Goal: Information Seeking & Learning: Compare options

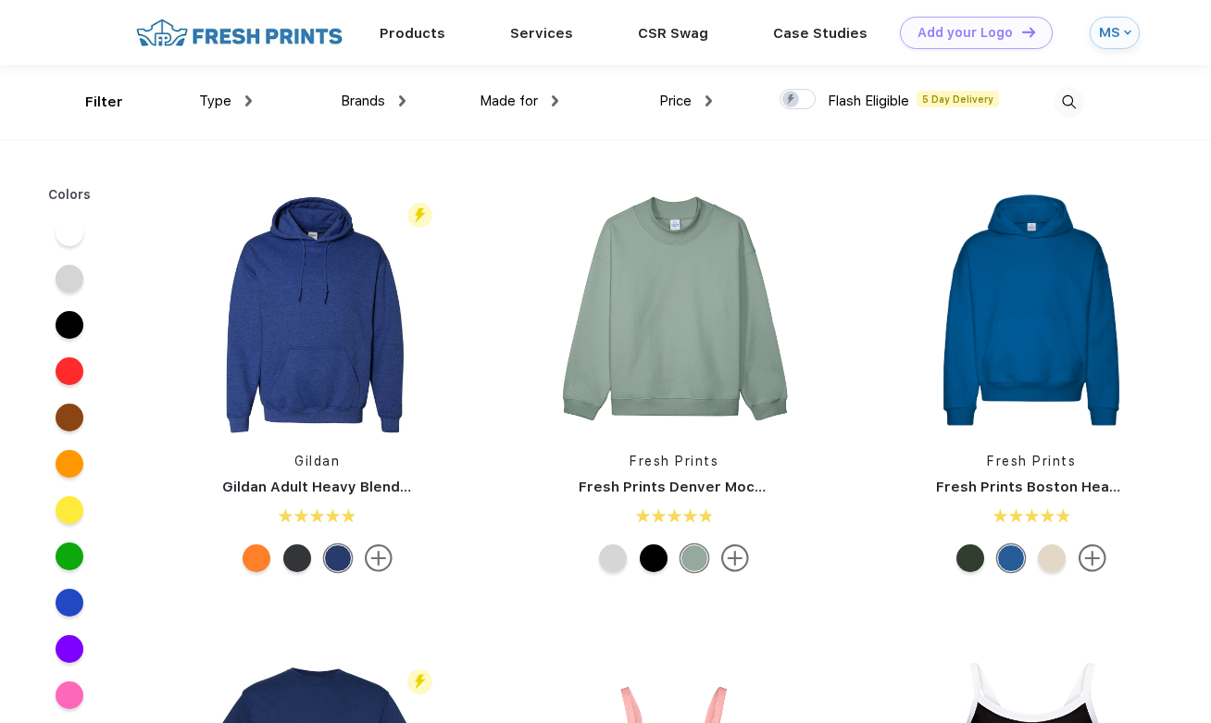
scroll to position [1, 0]
click at [225, 101] on span "Type" at bounding box center [215, 100] width 32 height 17
click at [249, 100] on img at bounding box center [248, 99] width 6 height 11
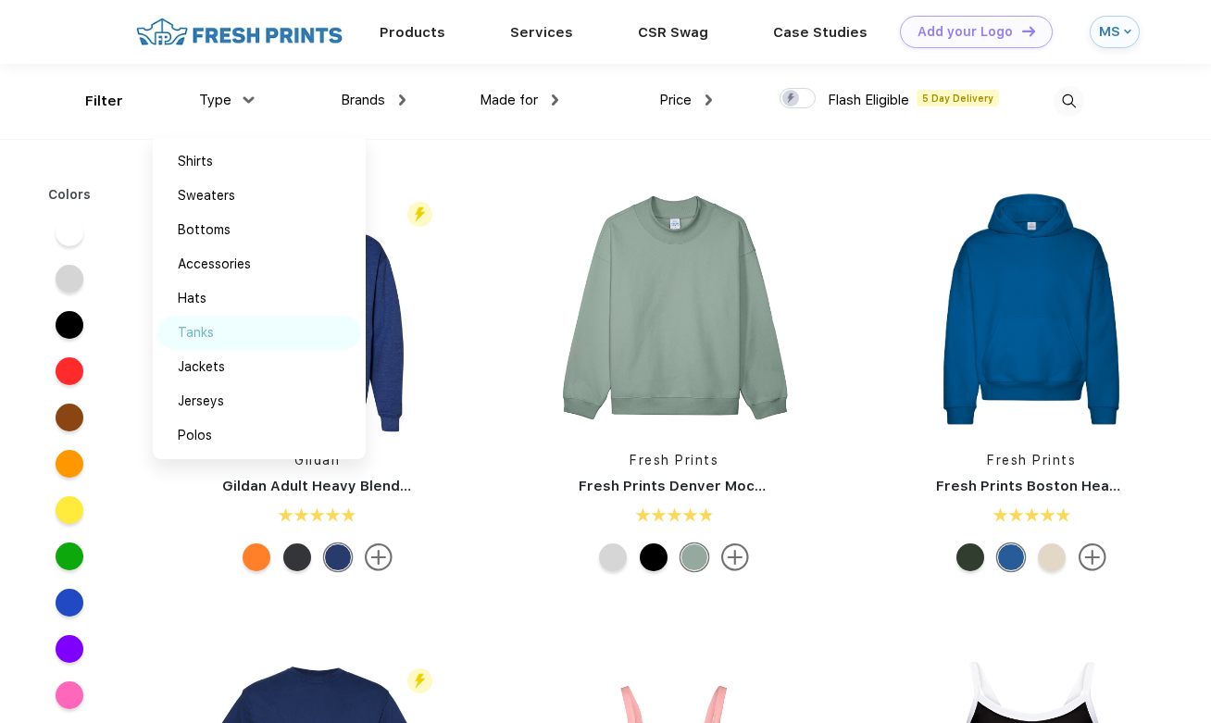
click at [207, 342] on div "Tanks" at bounding box center [196, 332] width 36 height 19
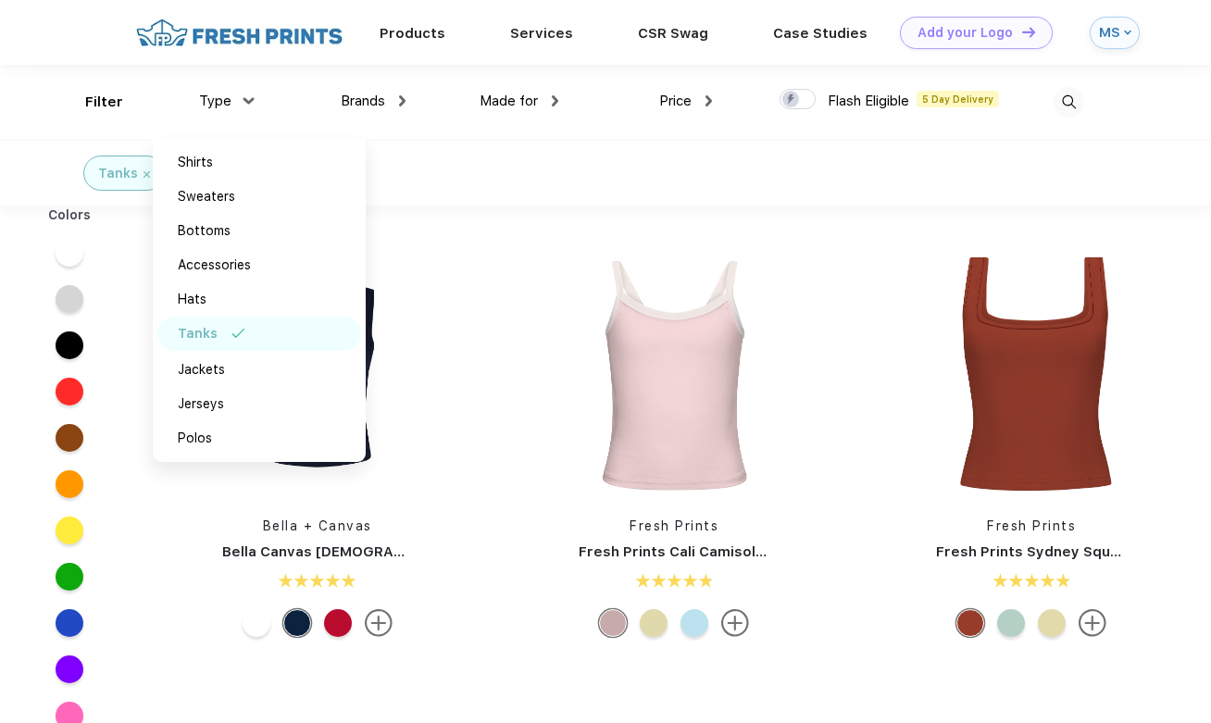
click at [691, 614] on div at bounding box center [695, 623] width 28 height 28
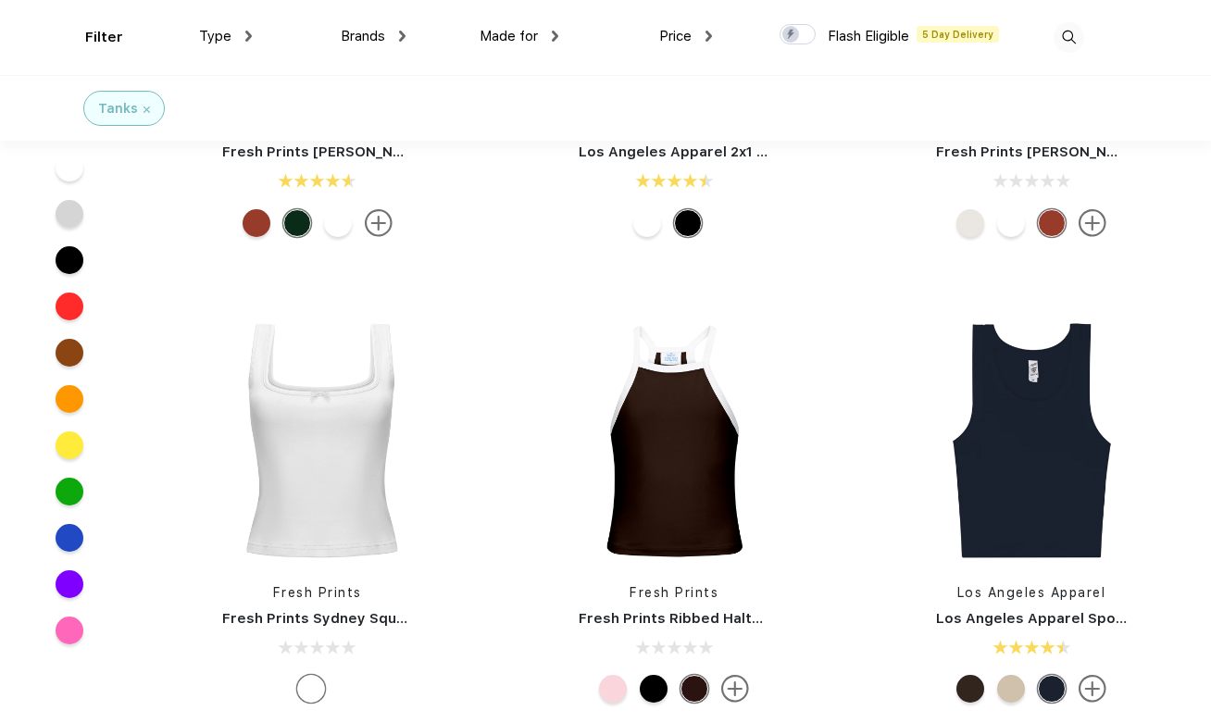
scroll to position [1257, 0]
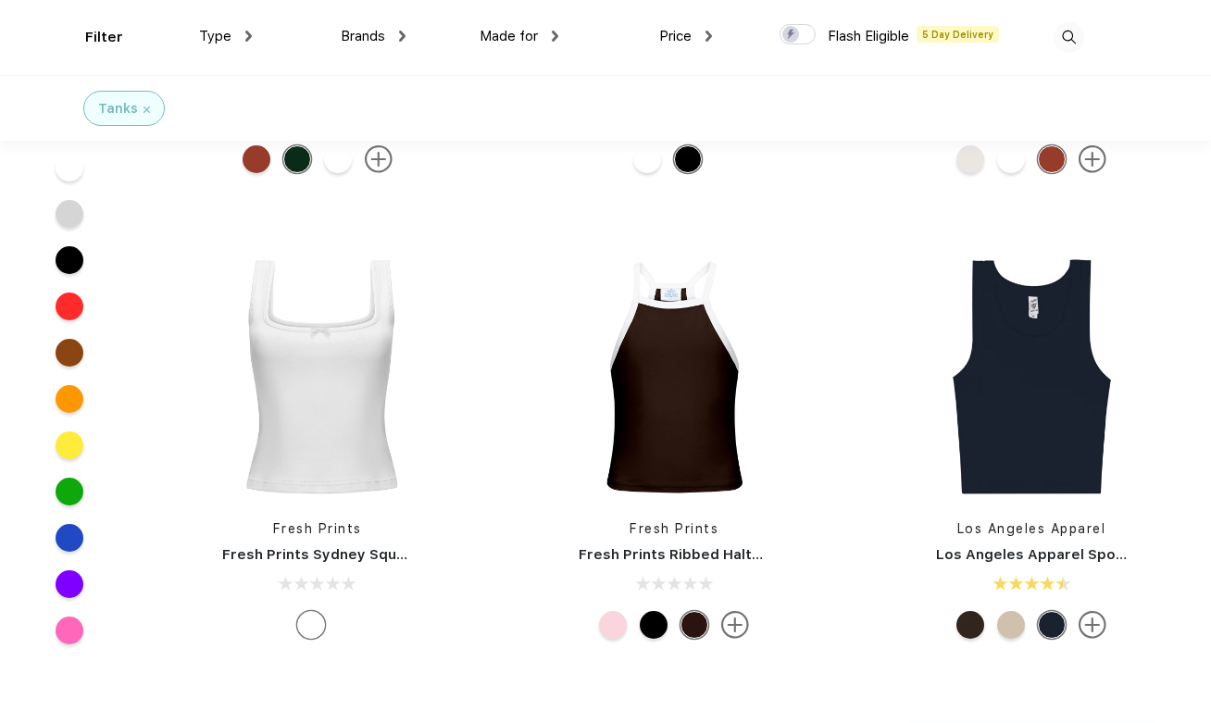
click at [610, 629] on div at bounding box center [613, 625] width 28 height 28
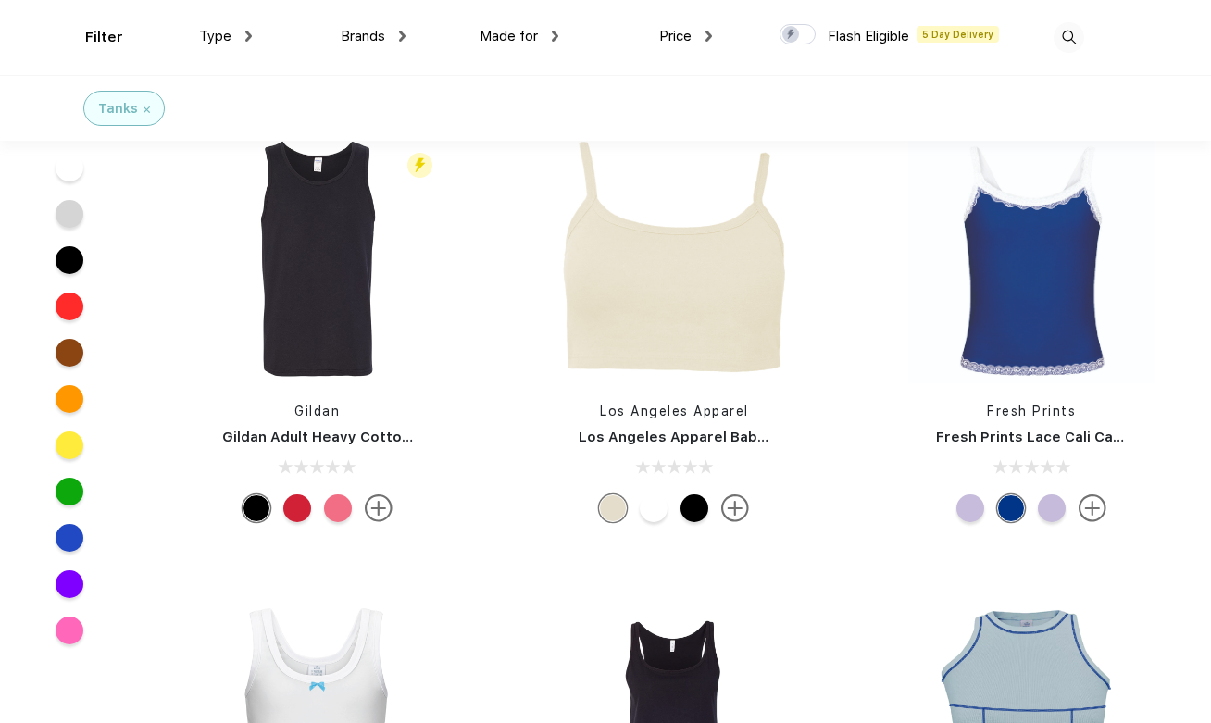
scroll to position [1853, 0]
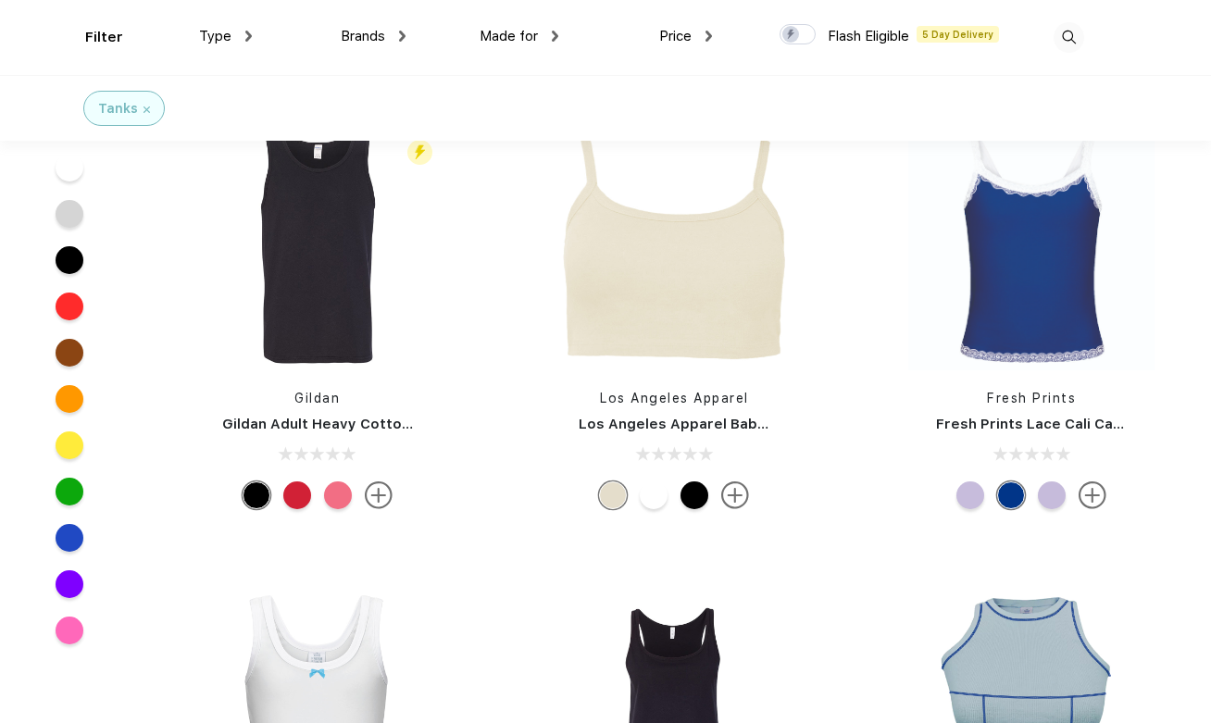
click at [1084, 494] on img at bounding box center [1093, 496] width 28 height 28
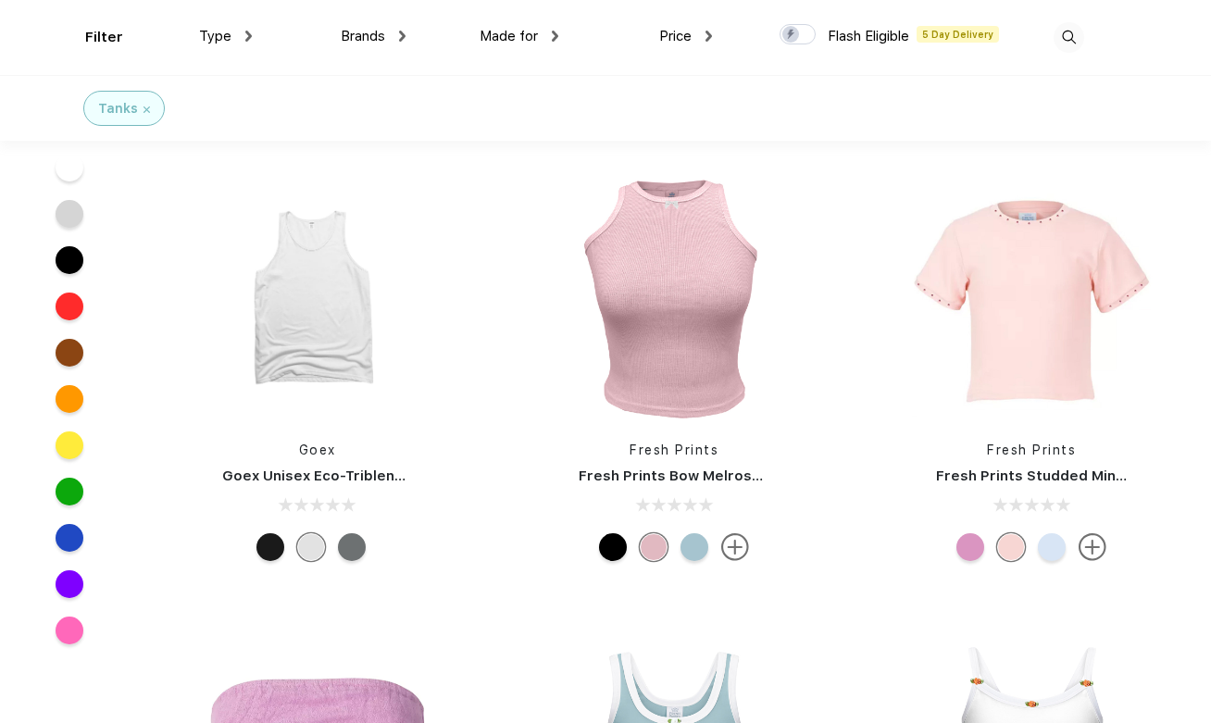
scroll to position [6009, 0]
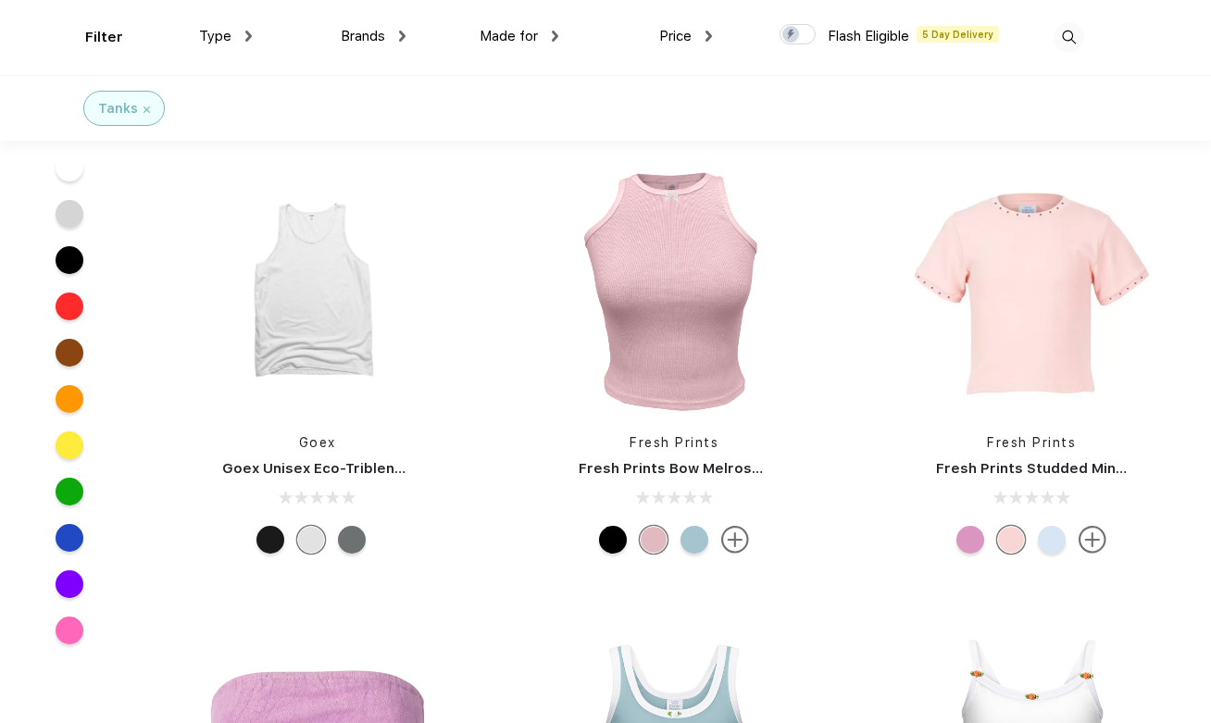
click at [1054, 538] on div at bounding box center [1052, 540] width 28 height 28
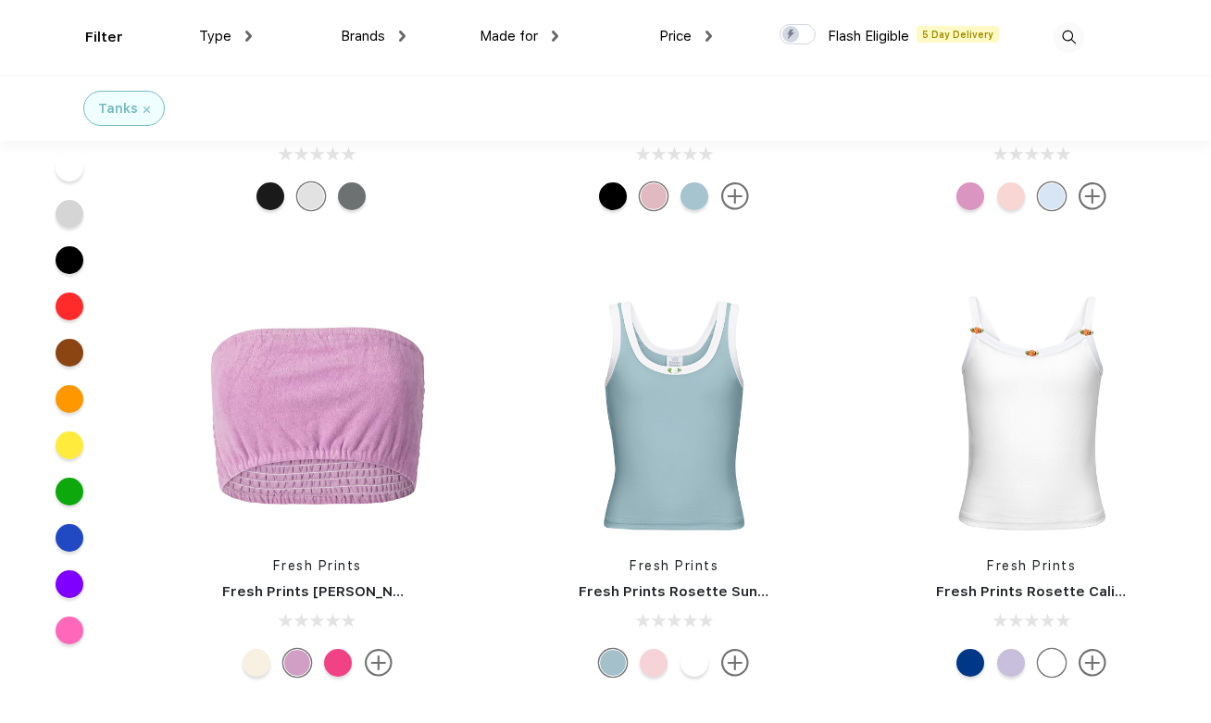
scroll to position [6403, 0]
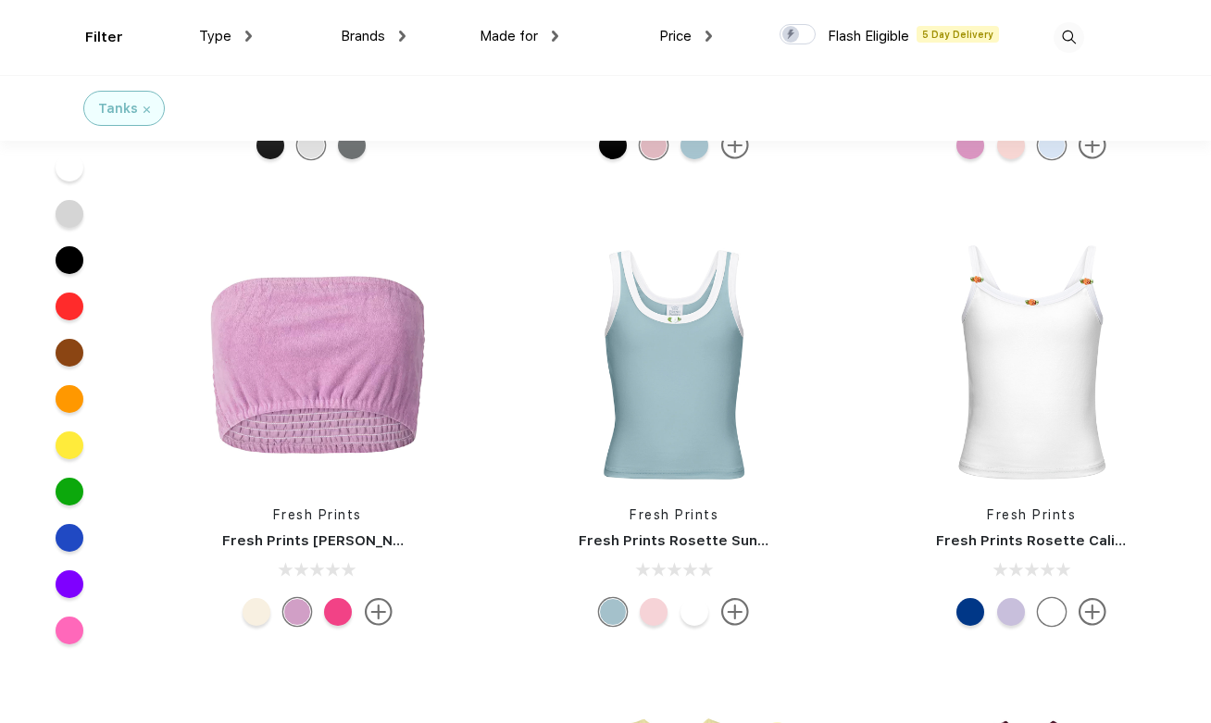
click at [648, 614] on div at bounding box center [654, 612] width 28 height 28
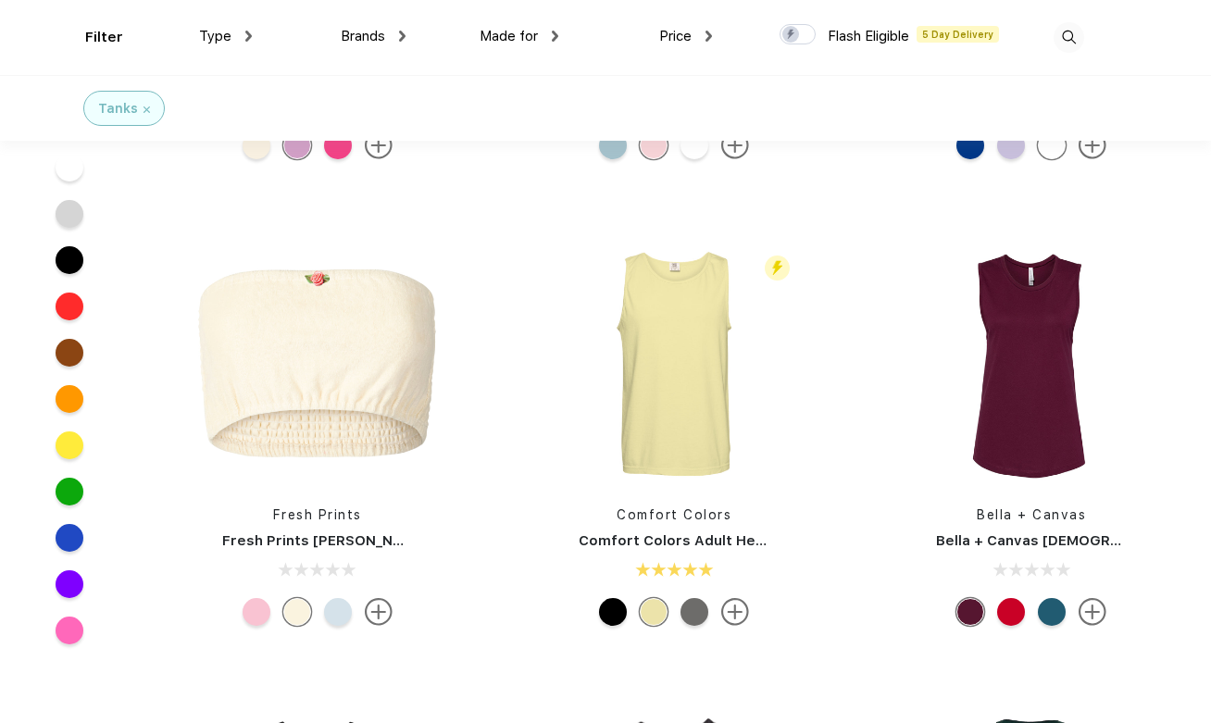
scroll to position [6878, 0]
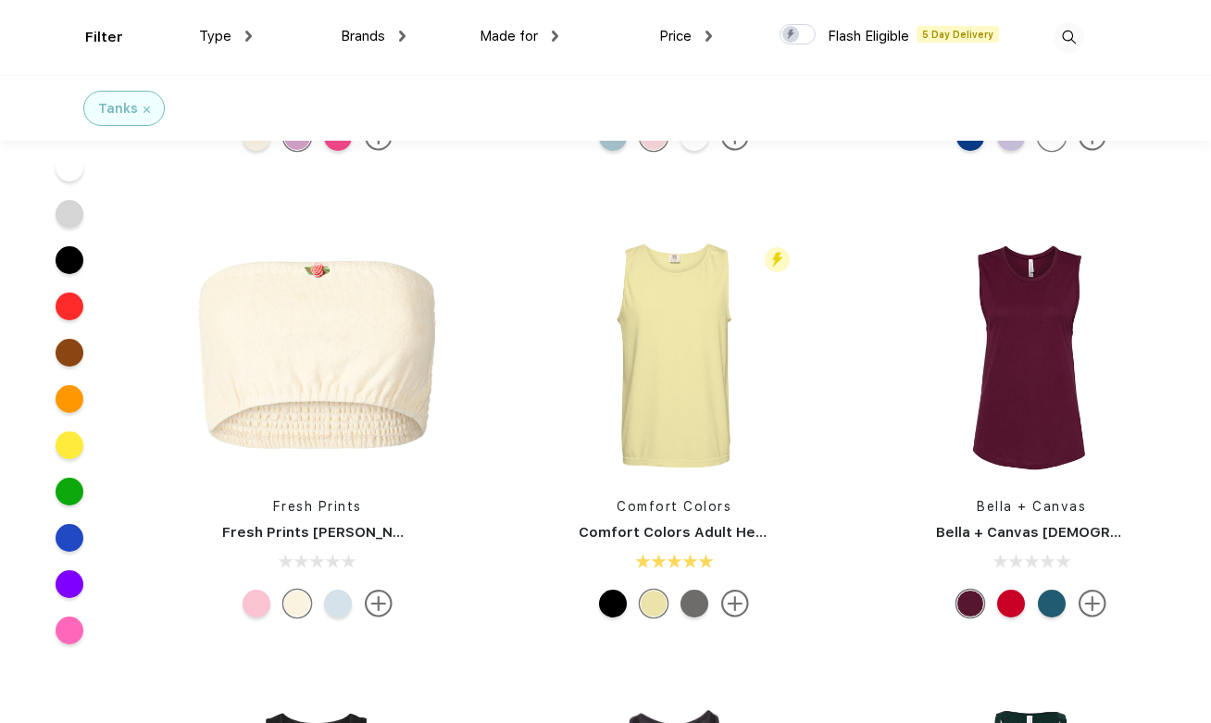
click at [336, 599] on div at bounding box center [338, 604] width 28 height 28
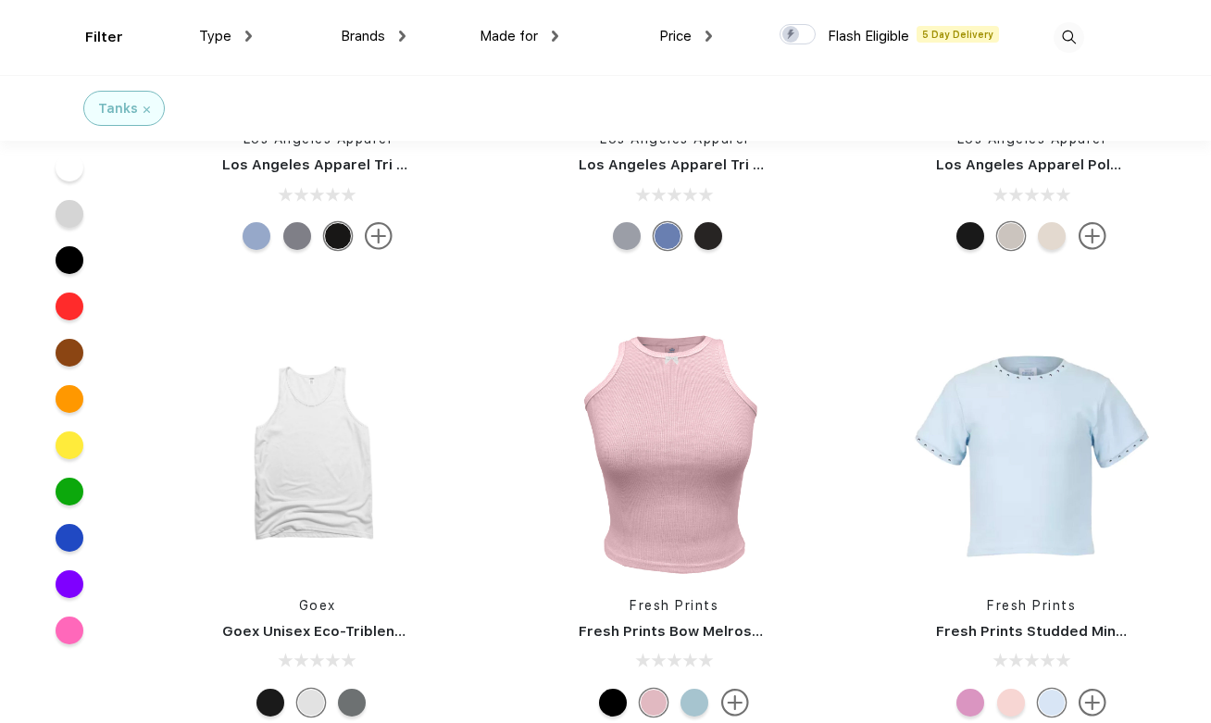
scroll to position [5860, 0]
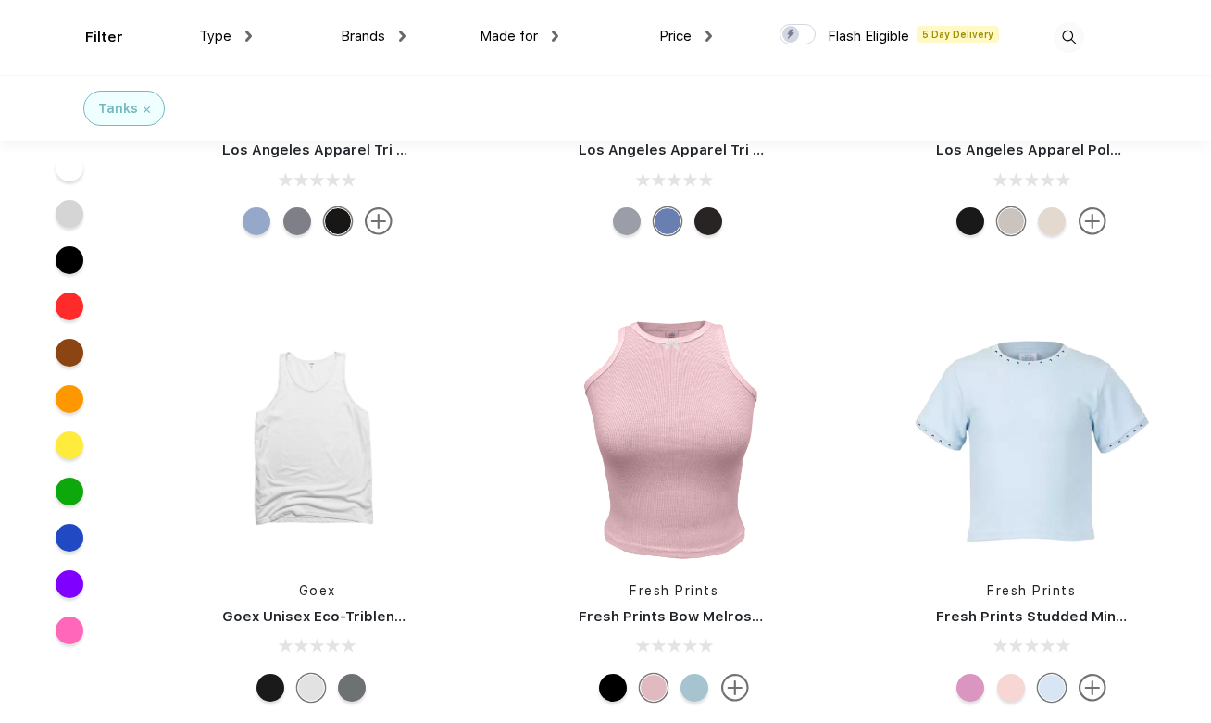
click at [691, 683] on div at bounding box center [695, 688] width 28 height 28
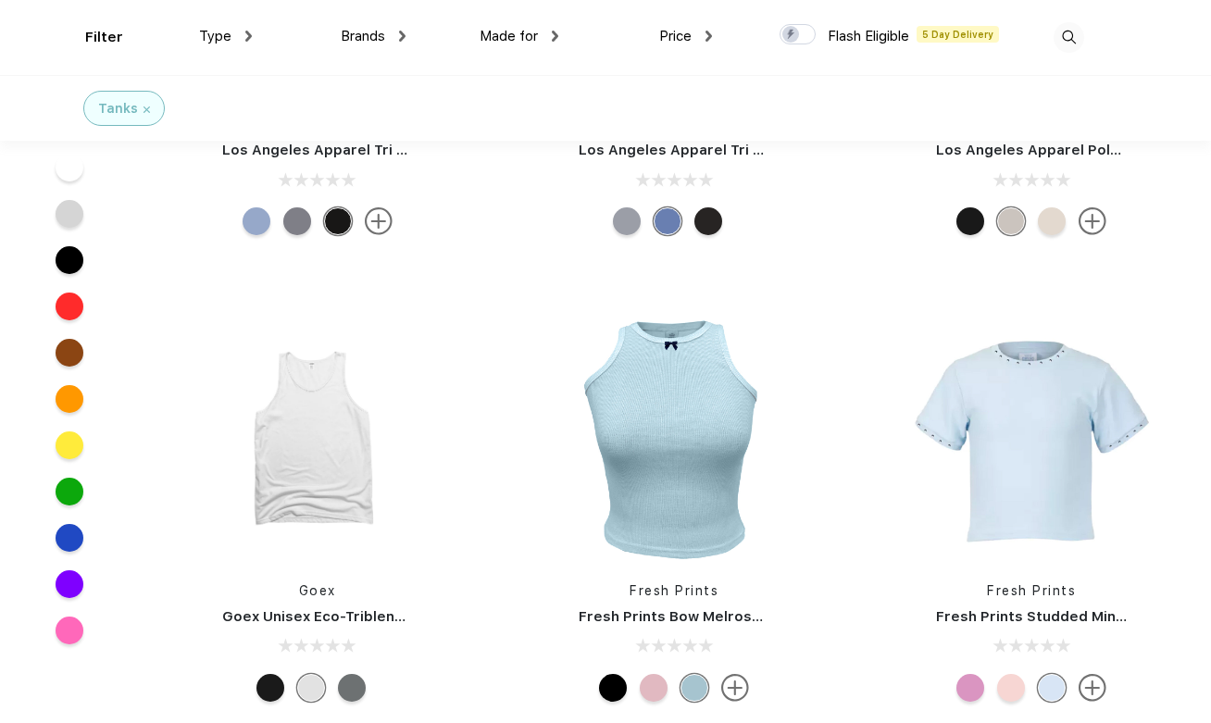
click at [698, 686] on div at bounding box center [695, 688] width 28 height 28
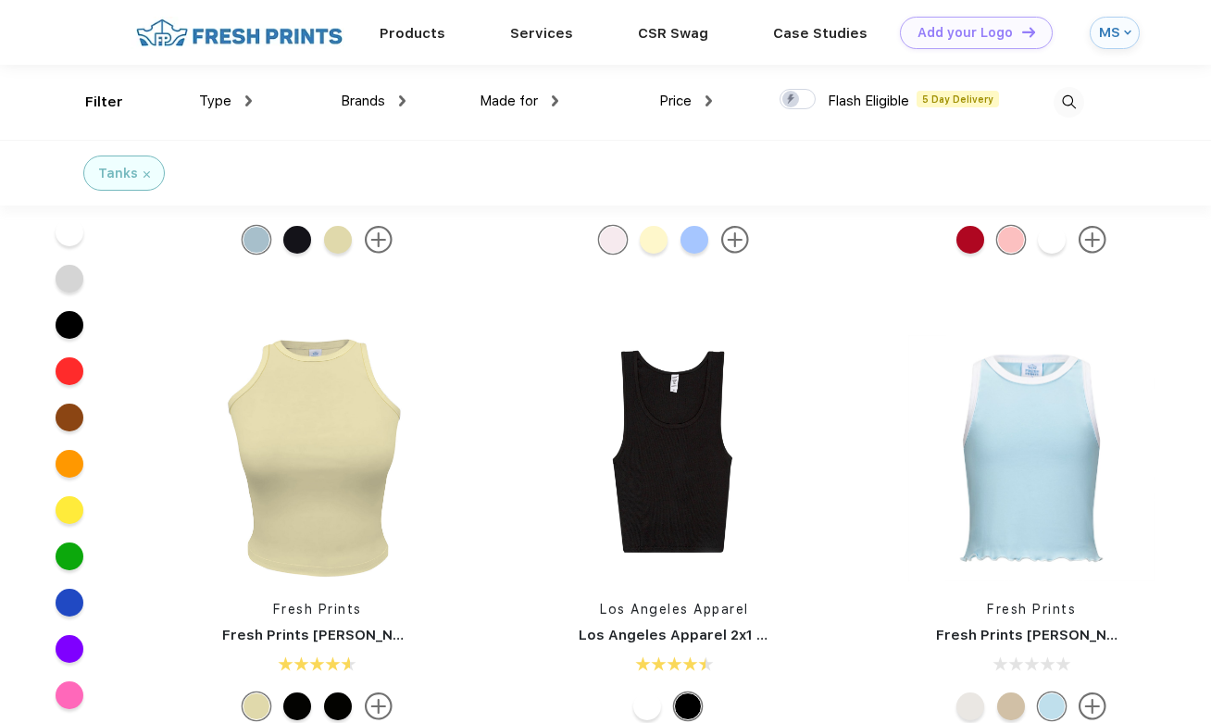
scroll to position [634, 0]
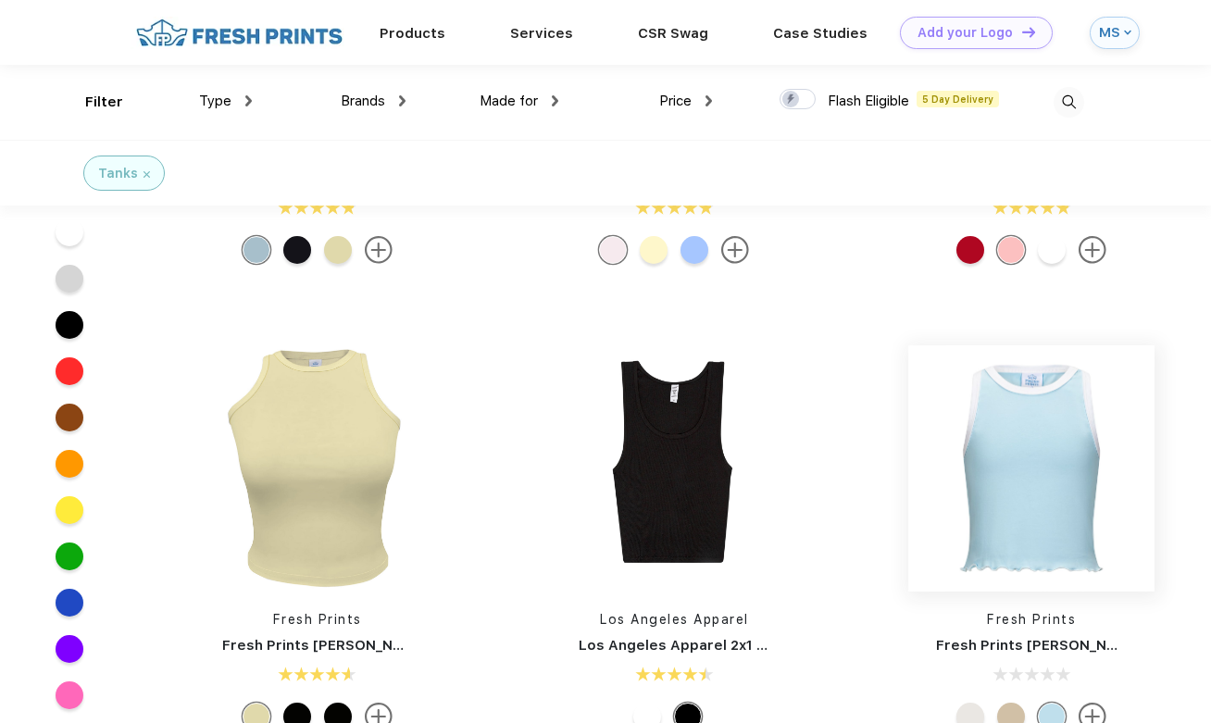
click at [1018, 470] on img at bounding box center [1032, 468] width 246 height 246
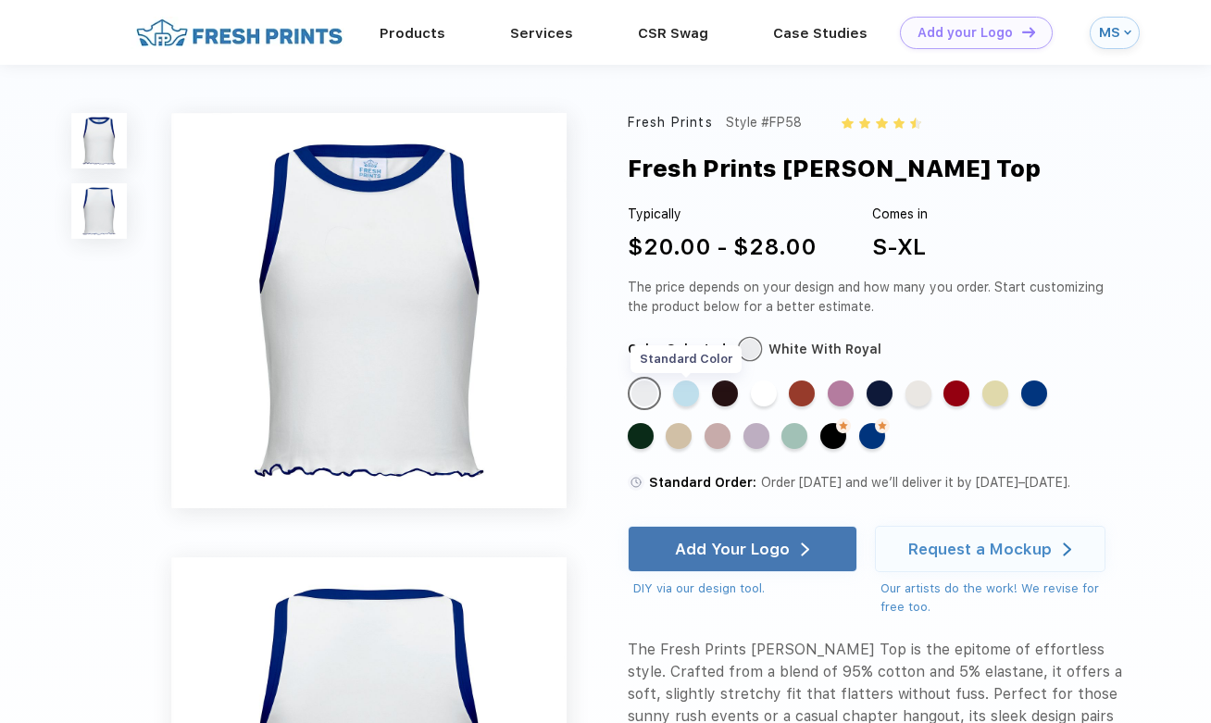
click at [690, 393] on div "Standard Color" at bounding box center [686, 394] width 26 height 26
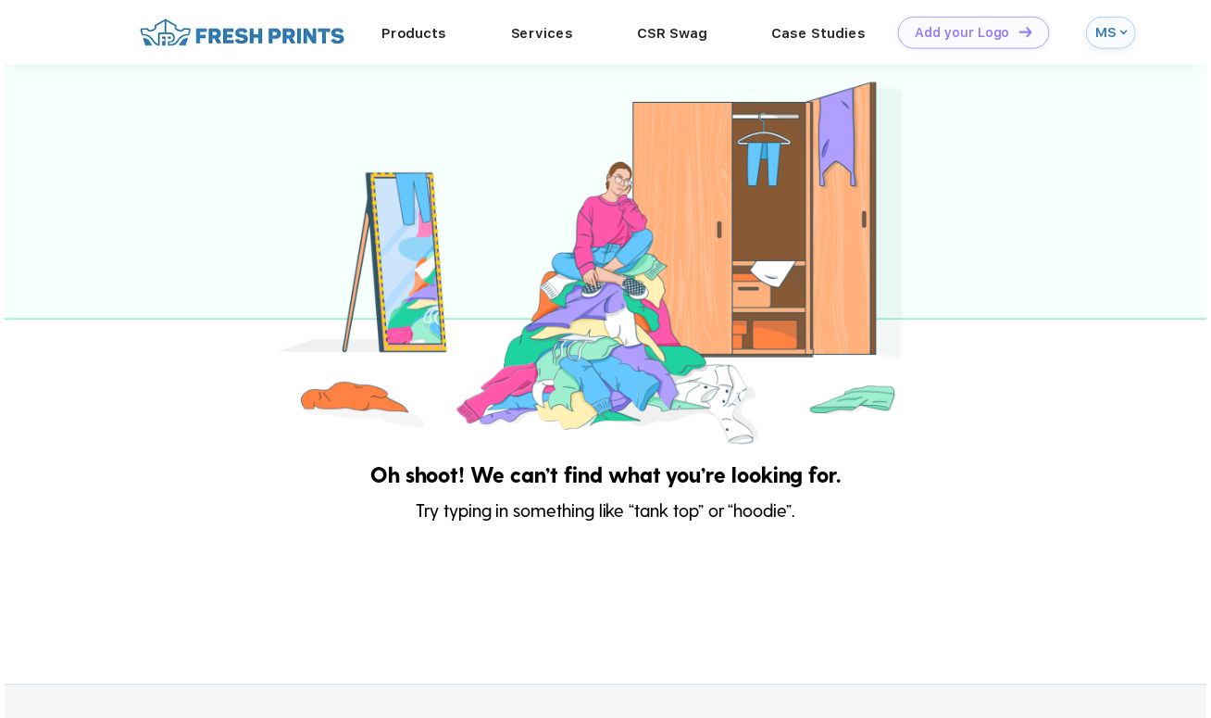
scroll to position [308, 0]
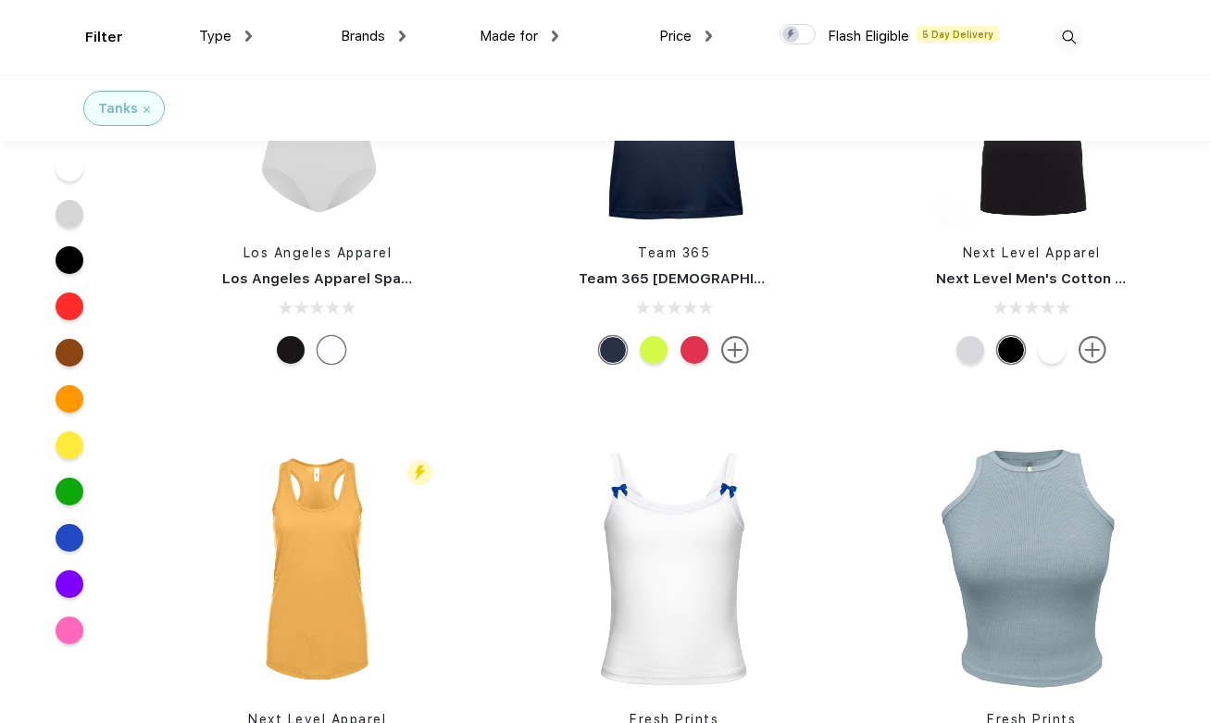
scroll to position [4201, 0]
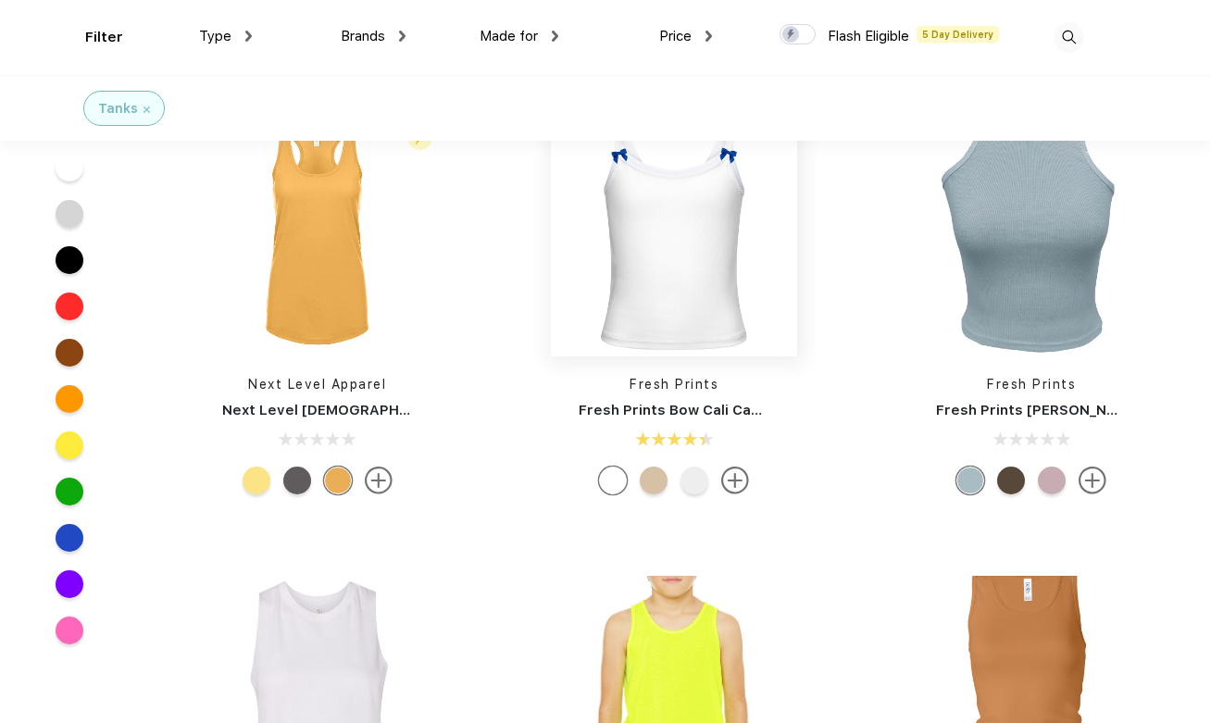
click at [688, 252] on img at bounding box center [674, 233] width 246 height 246
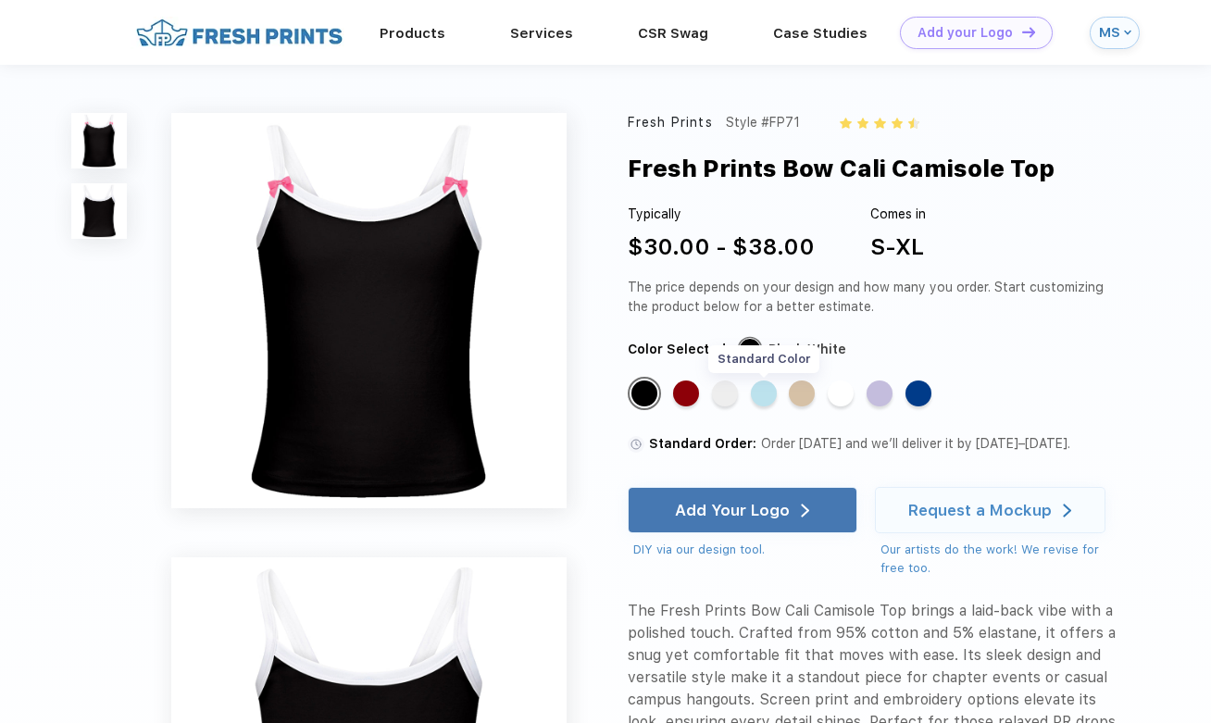
click at [771, 400] on div "Standard Color" at bounding box center [764, 394] width 26 height 26
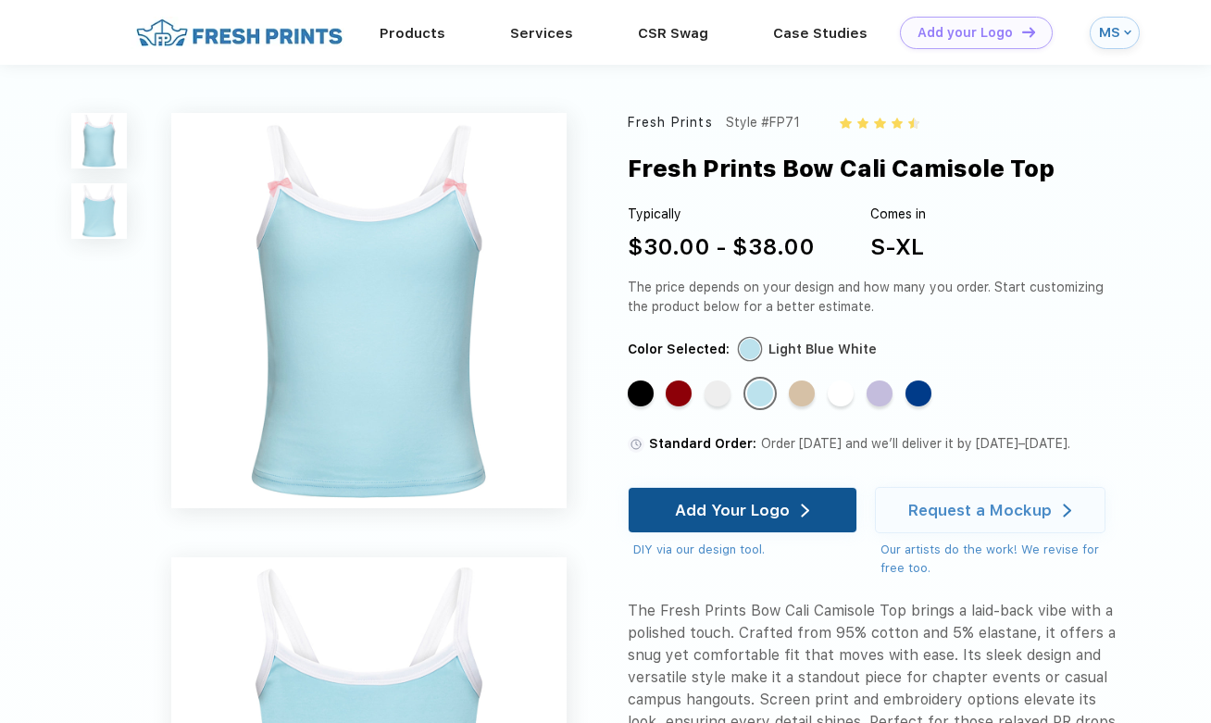
click at [744, 516] on div "Add Your Logo" at bounding box center [732, 510] width 115 height 19
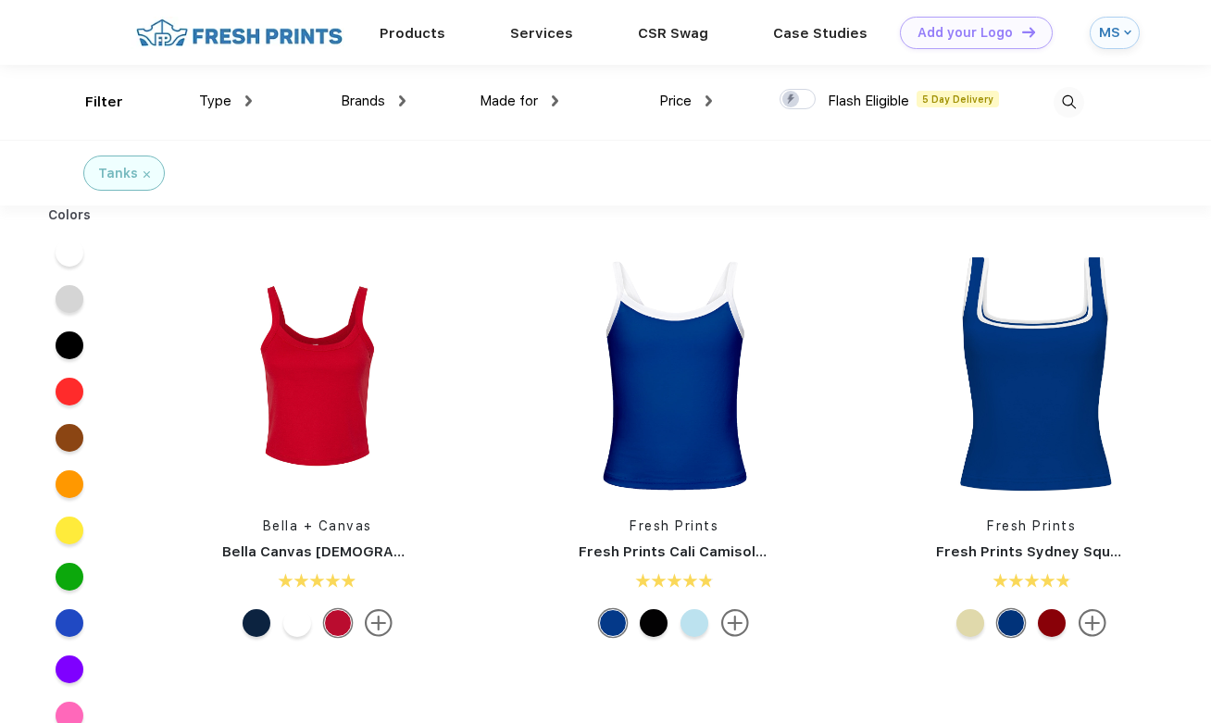
scroll to position [1, 0]
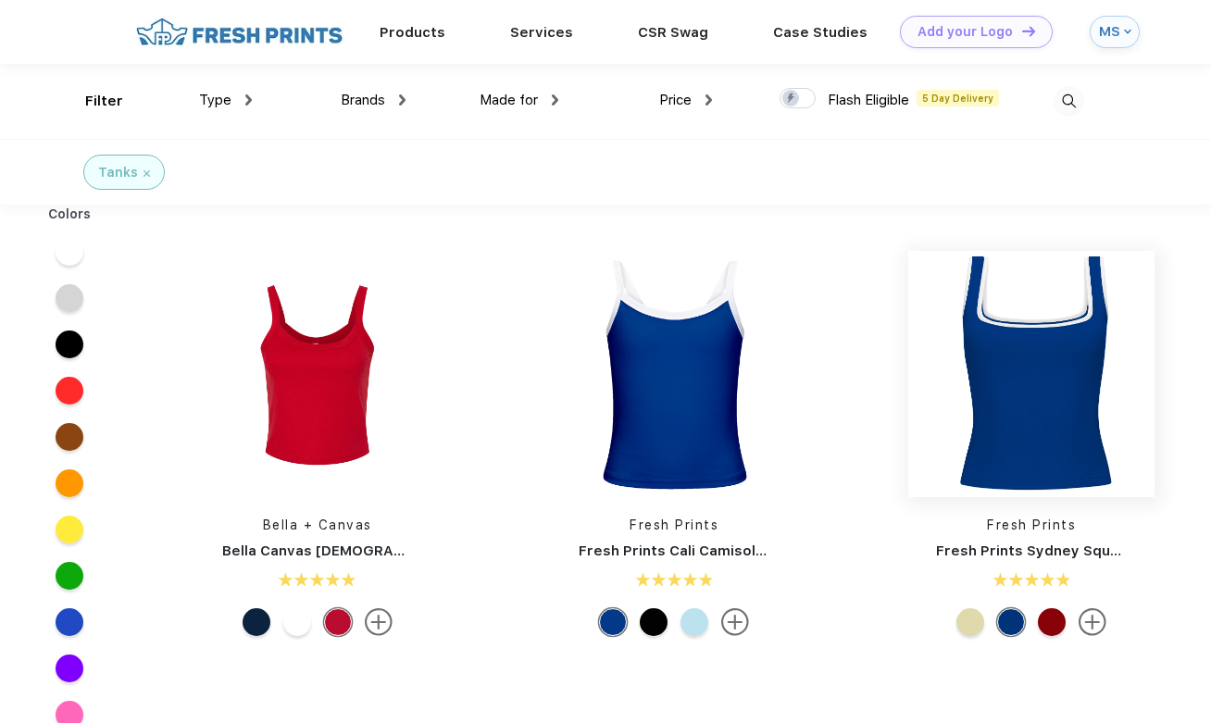
click at [1052, 360] on img at bounding box center [1032, 374] width 246 height 246
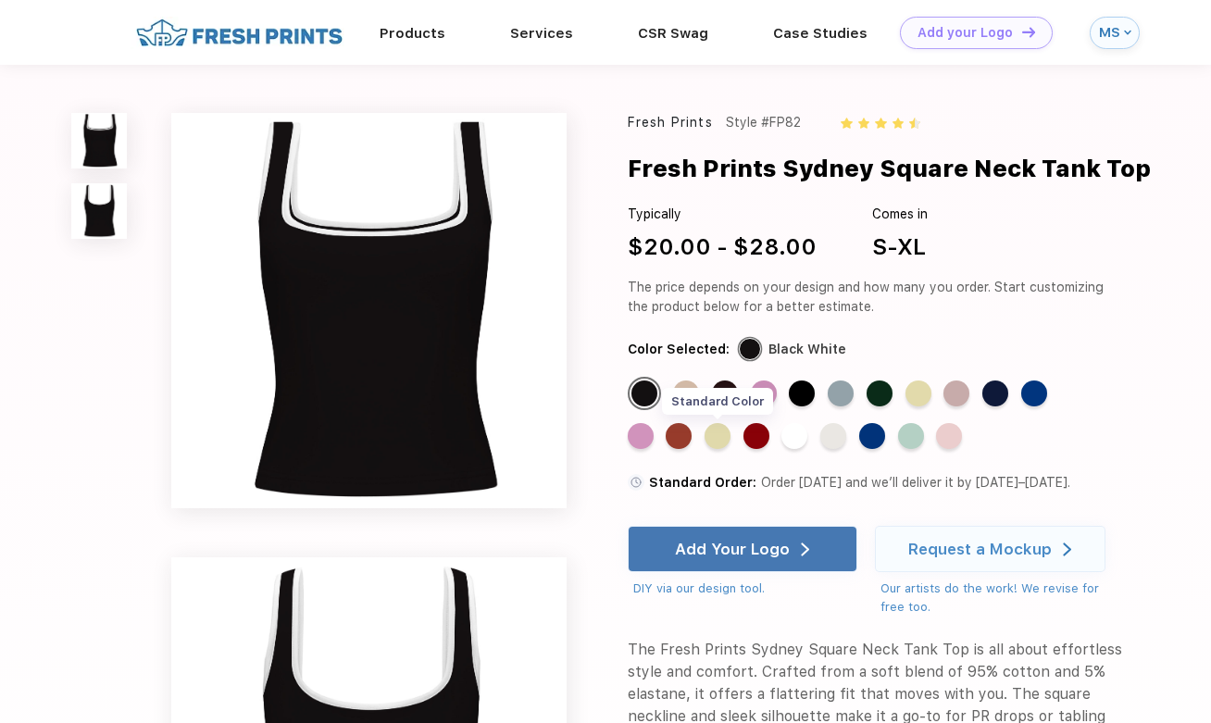
click at [717, 432] on div "Standard Color" at bounding box center [718, 436] width 26 height 26
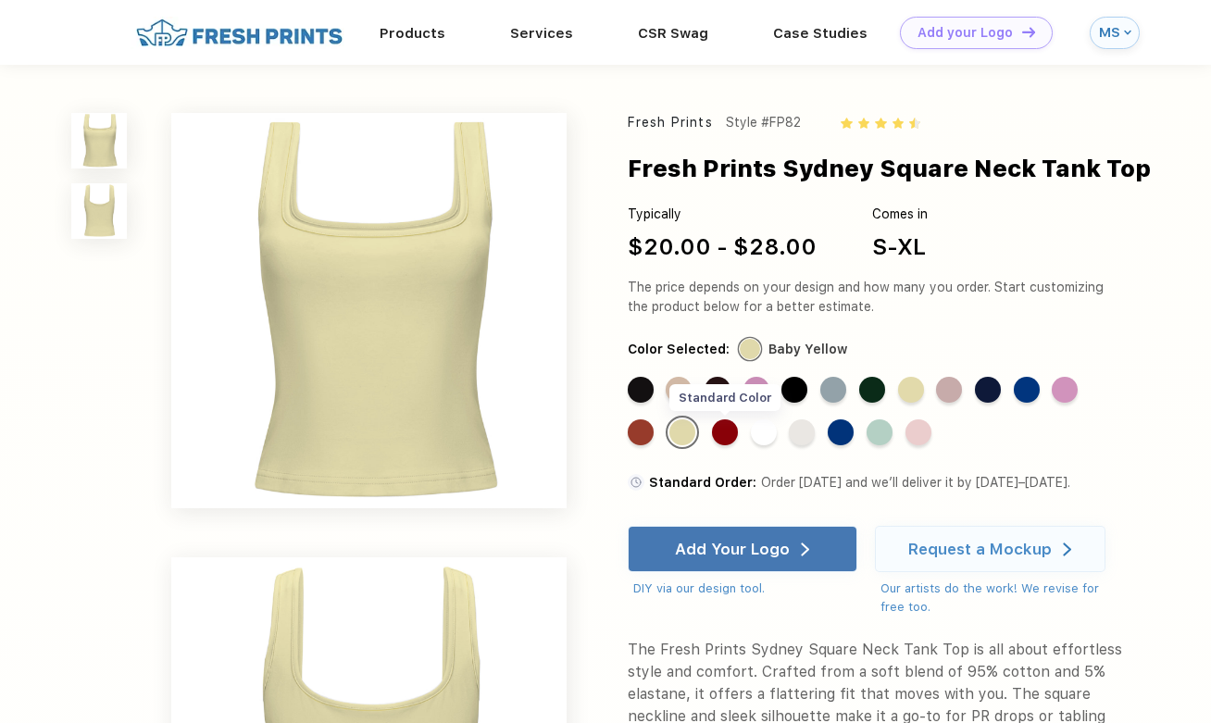
click at [732, 434] on div "Standard Color" at bounding box center [725, 433] width 26 height 26
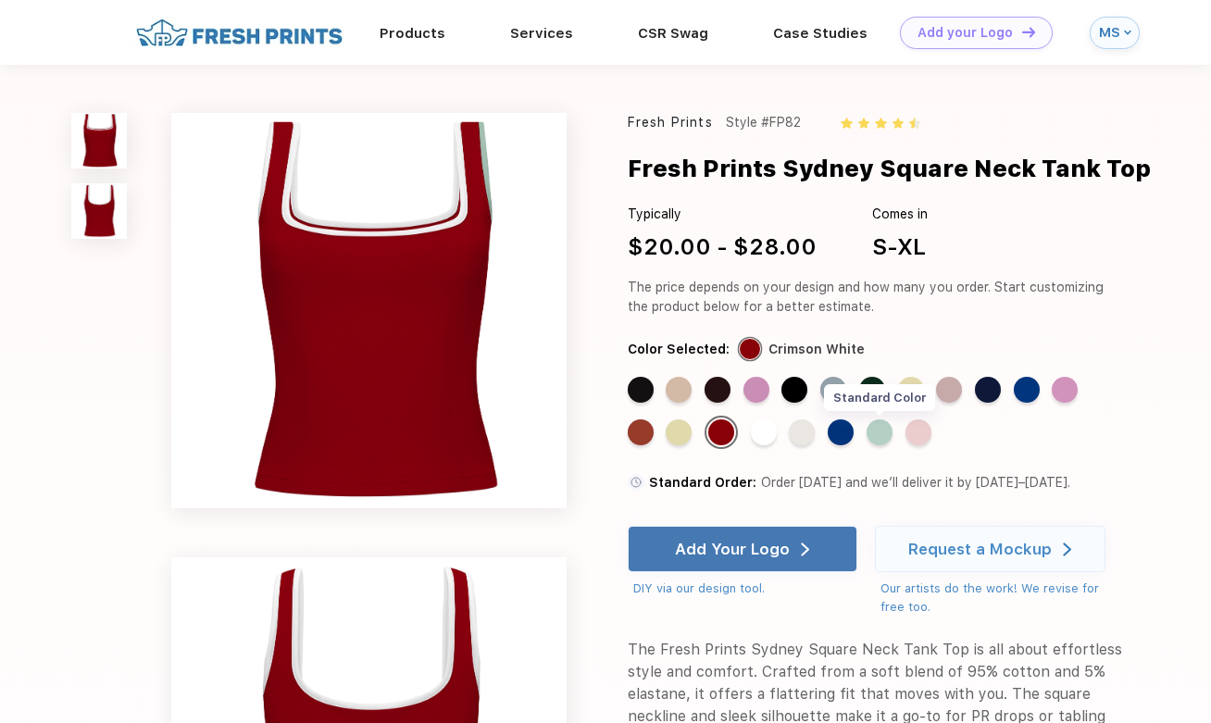
click at [882, 431] on div "Standard Color" at bounding box center [880, 433] width 26 height 26
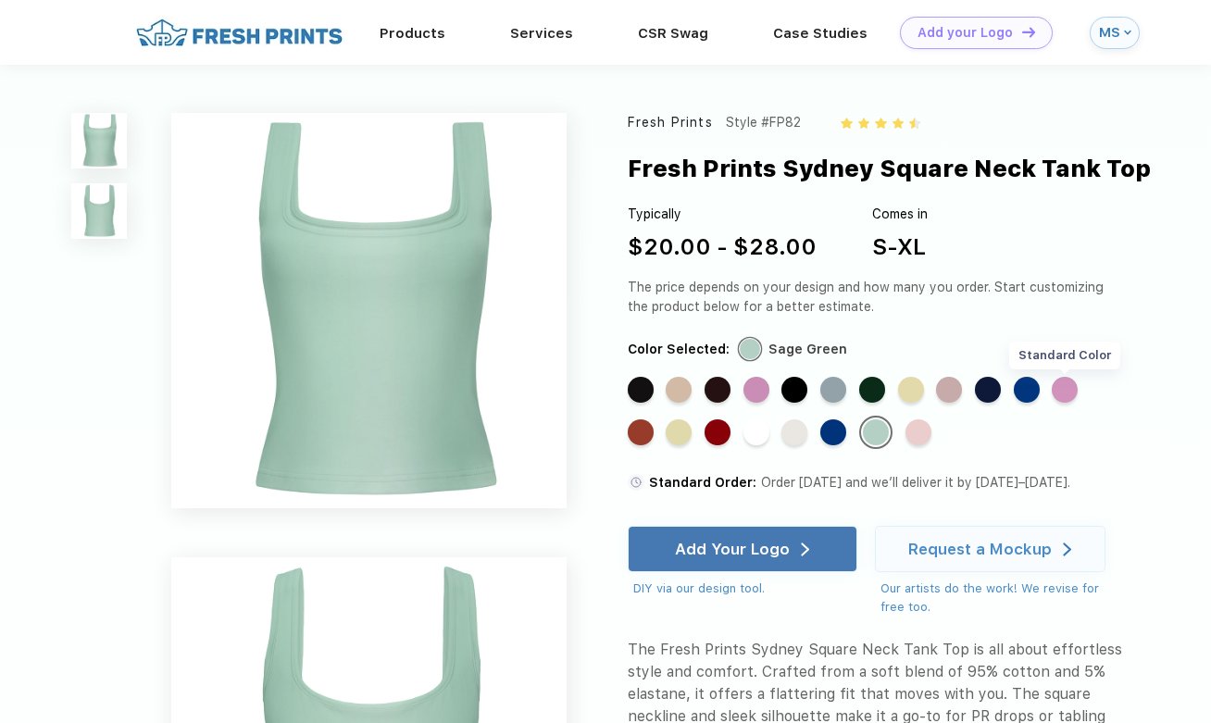
click at [1078, 392] on div "Standard Color" at bounding box center [1065, 390] width 26 height 26
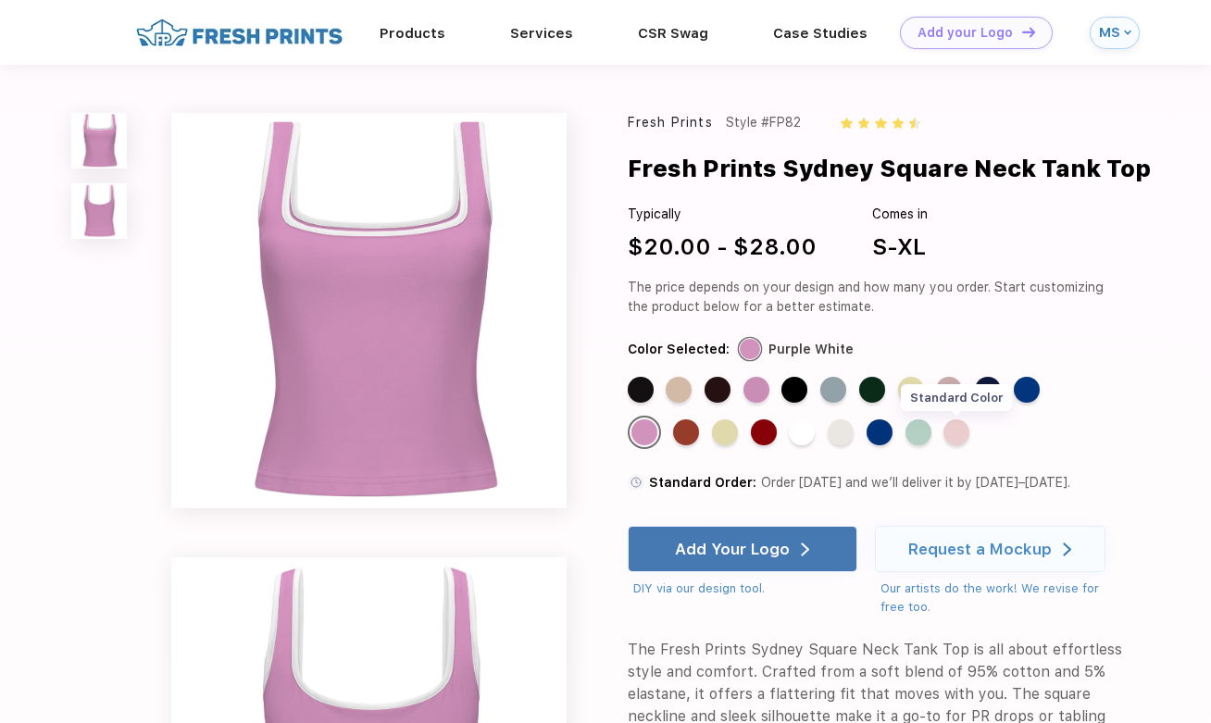
click at [961, 431] on div "Standard Color" at bounding box center [957, 433] width 26 height 26
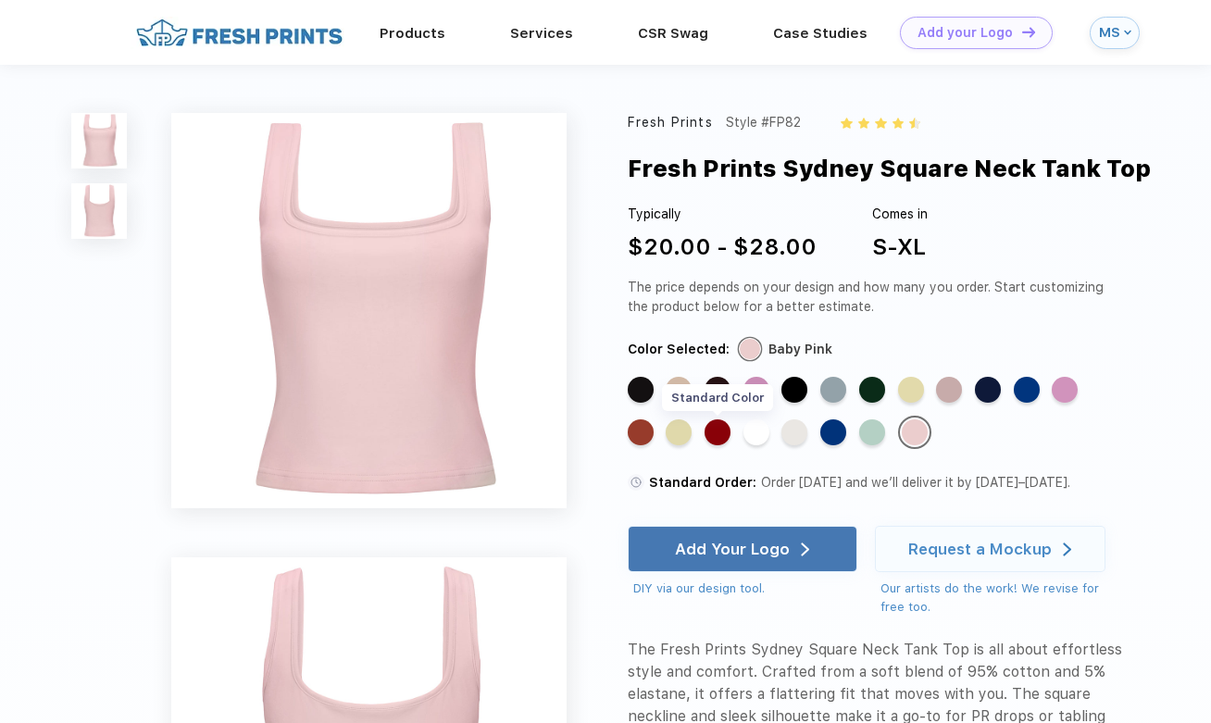
click at [724, 430] on div "Standard Color" at bounding box center [718, 433] width 26 height 26
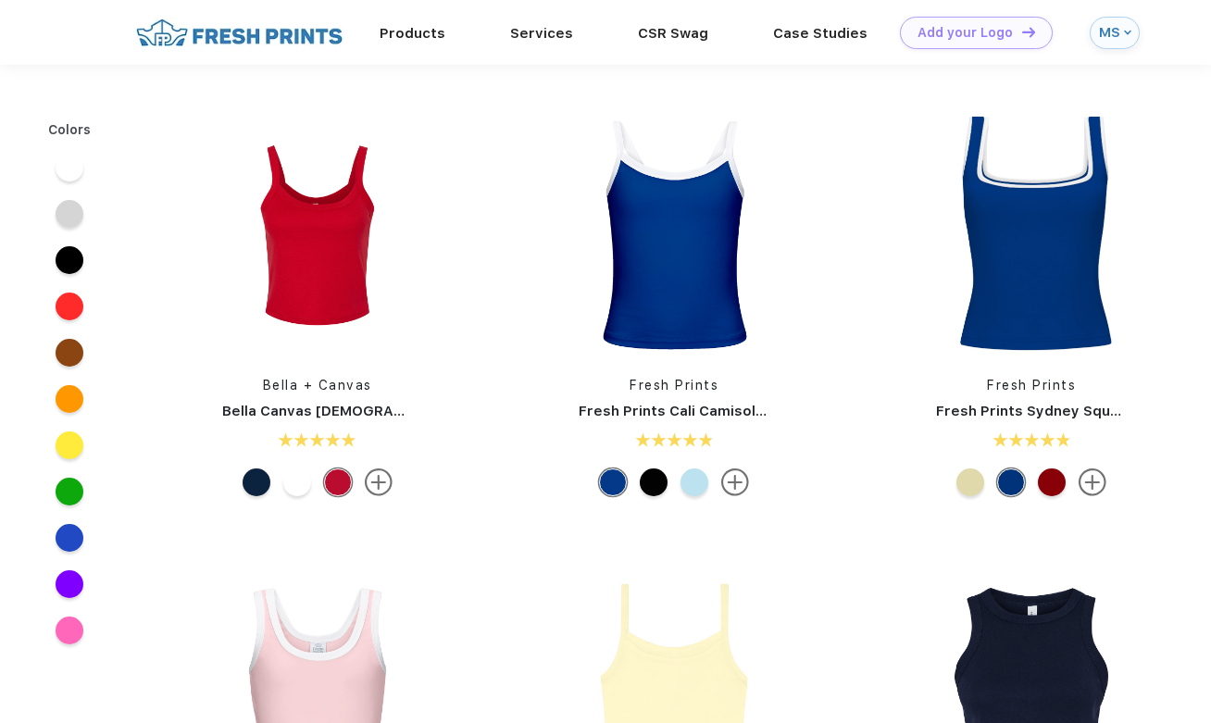
scroll to position [1, 0]
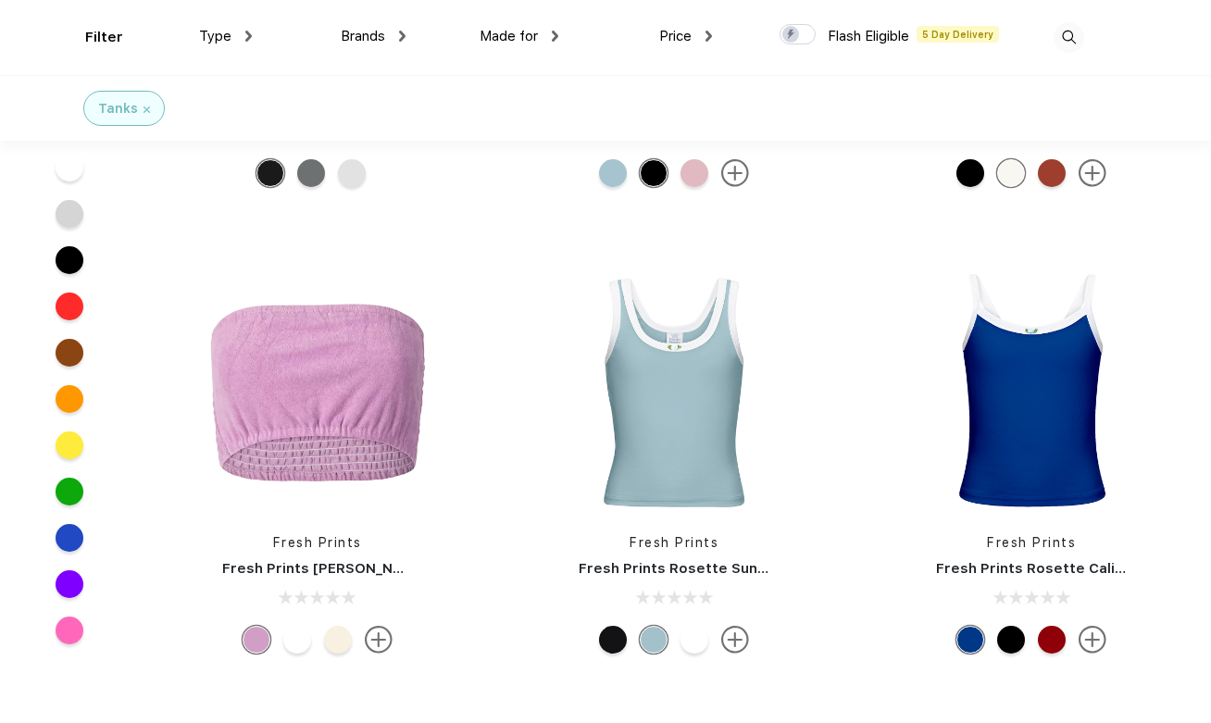
scroll to position [6378, 0]
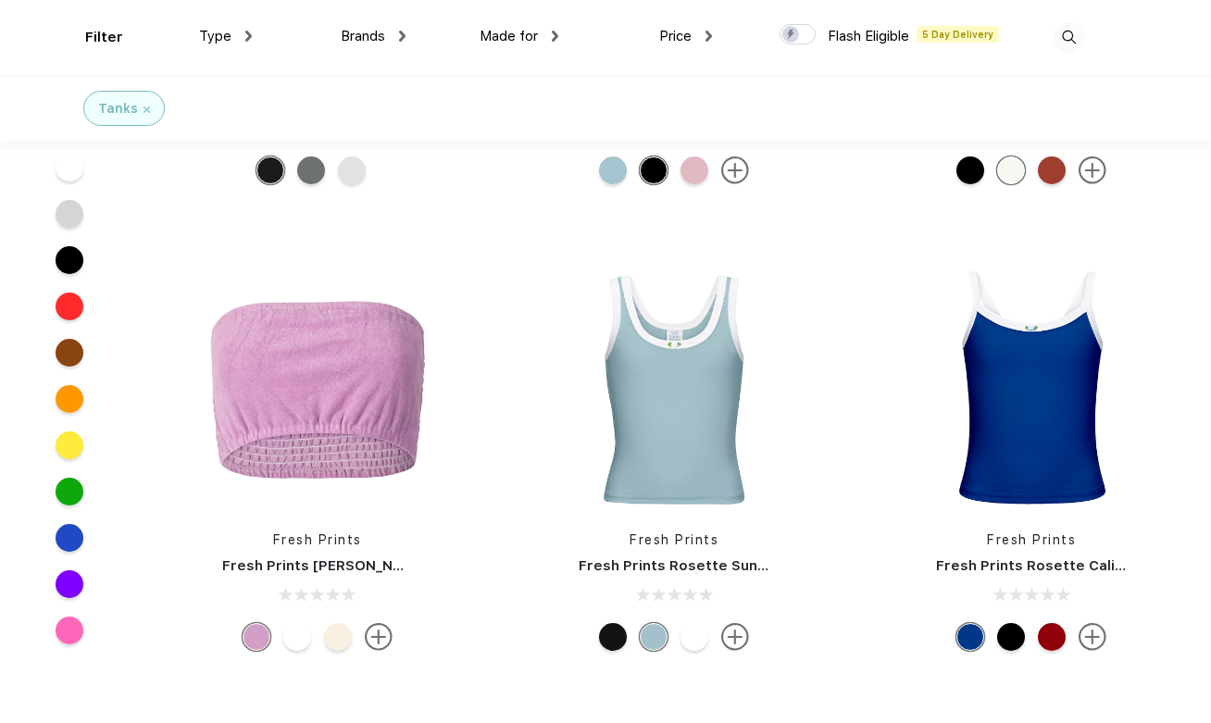
click at [1052, 637] on div at bounding box center [1052, 637] width 28 height 28
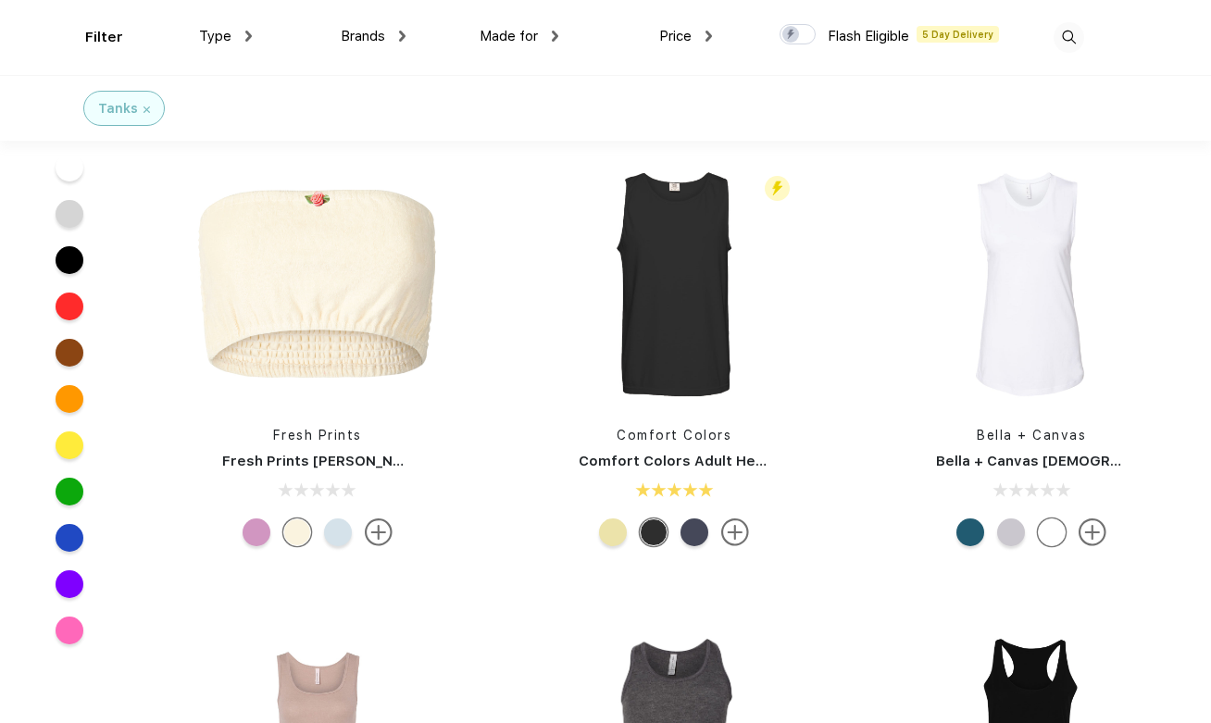
scroll to position [6953, 0]
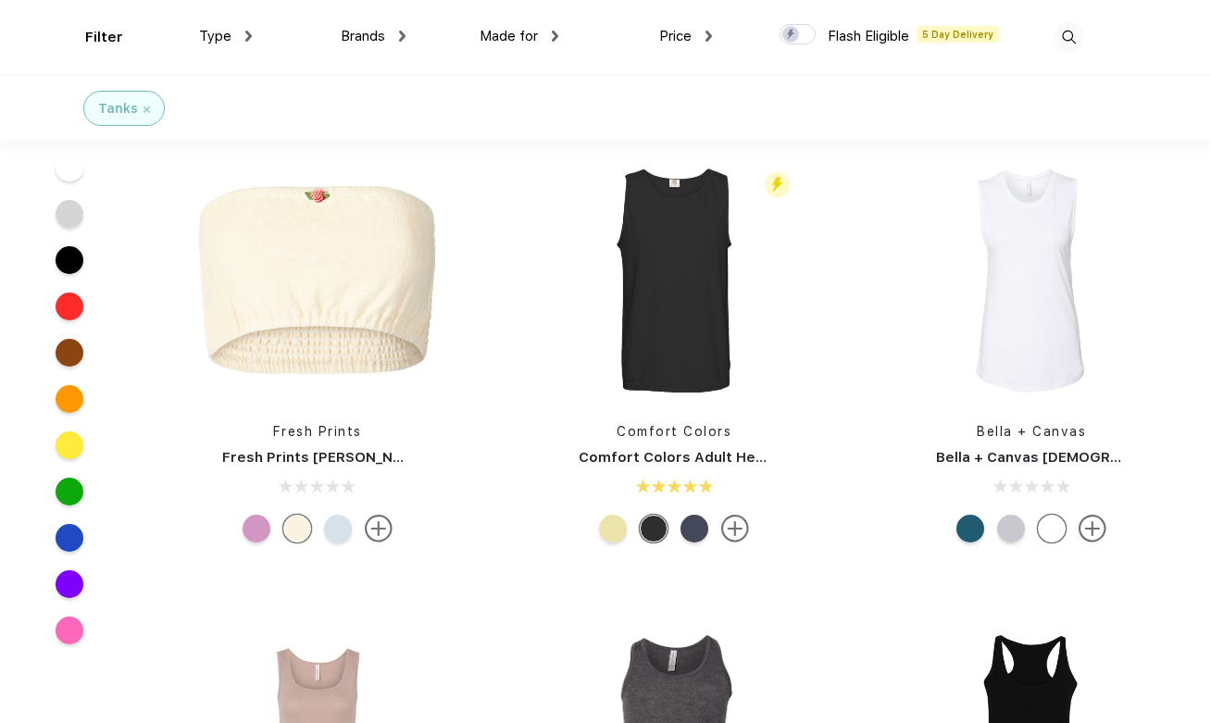
click at [331, 519] on div at bounding box center [338, 529] width 28 height 28
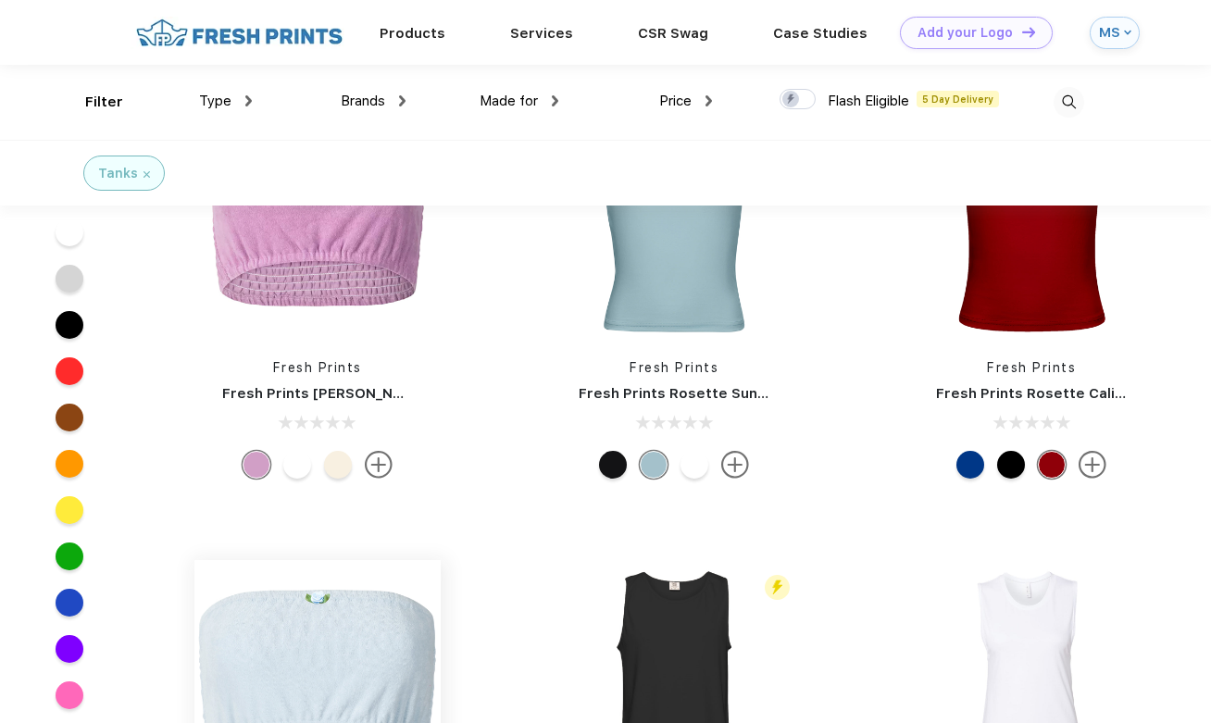
scroll to position [6351, 0]
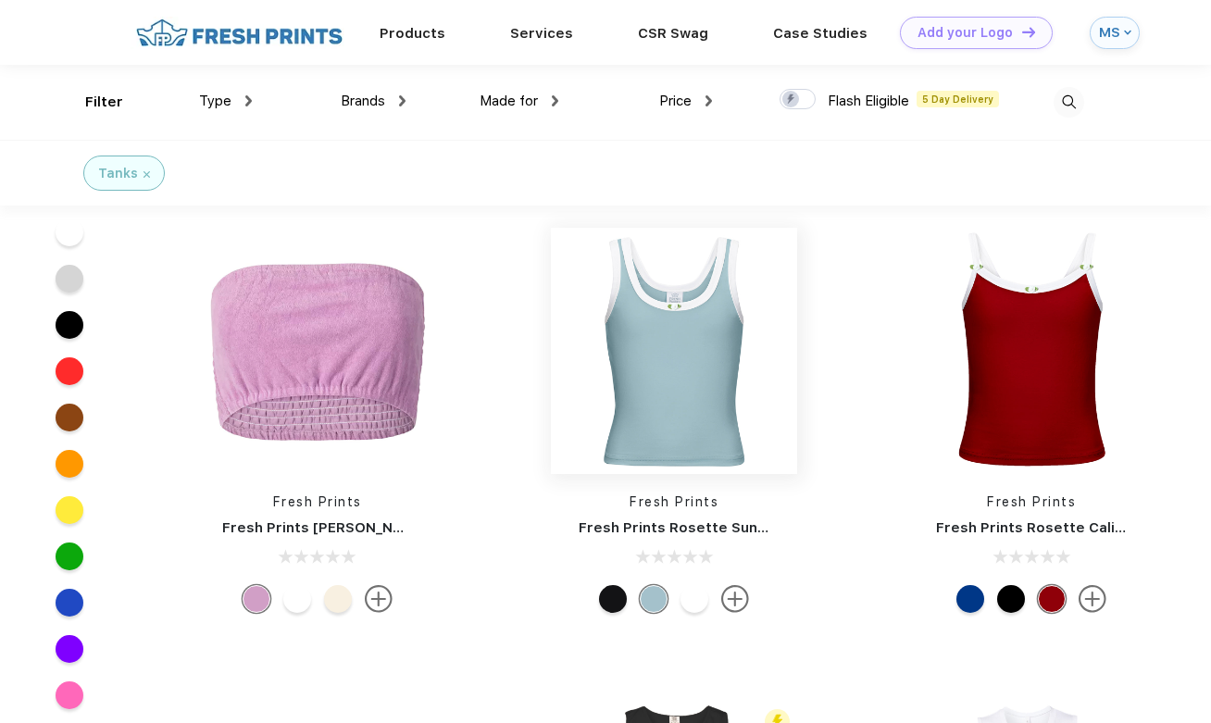
click at [697, 411] on img at bounding box center [674, 351] width 246 height 246
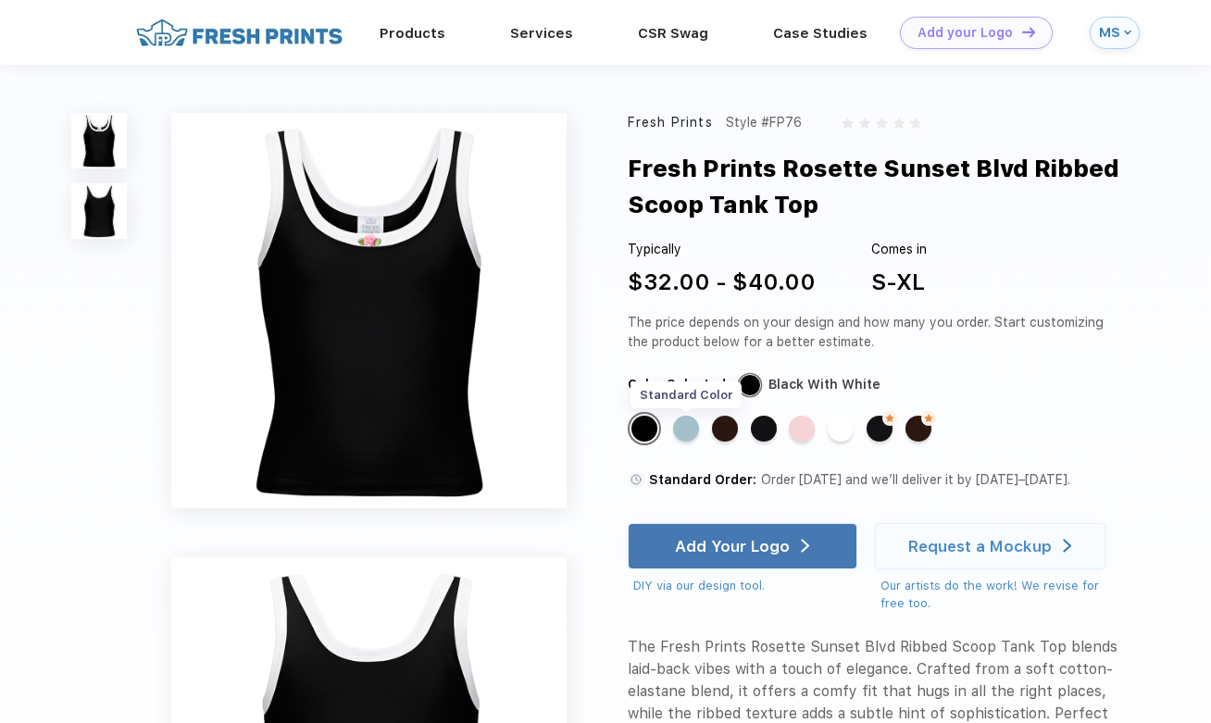
click at [684, 427] on div "Standard Color" at bounding box center [686, 429] width 26 height 26
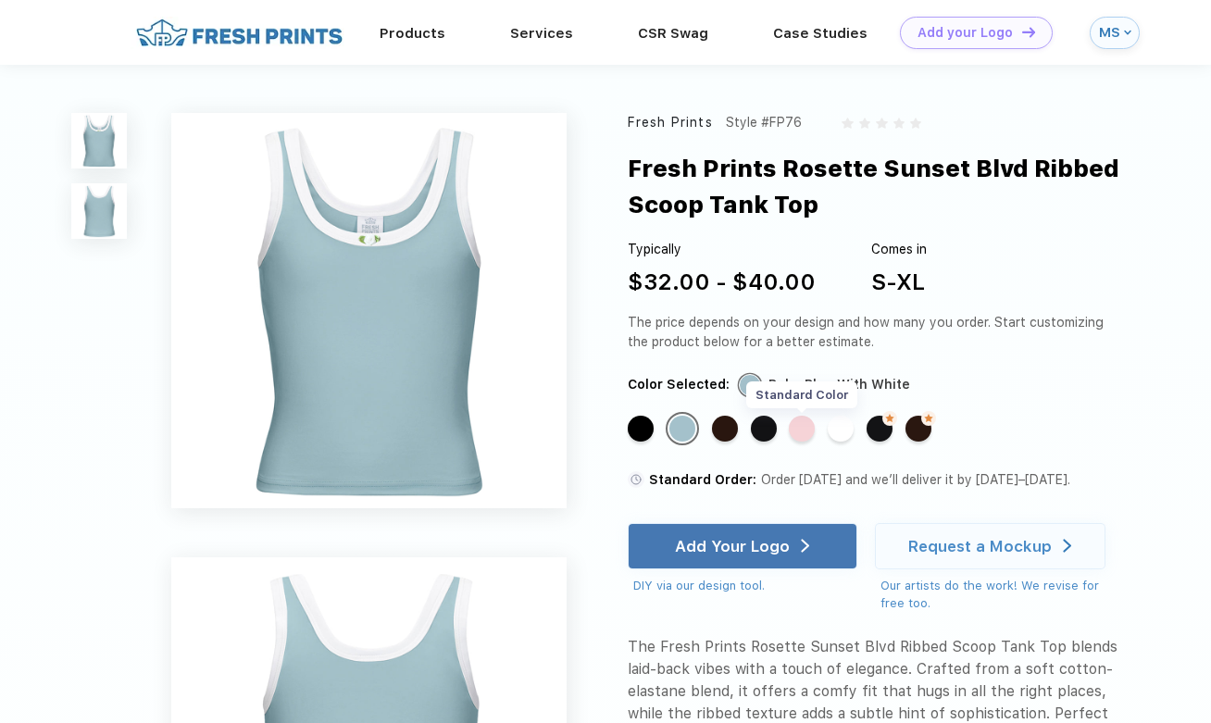
click at [803, 432] on div "Standard Color" at bounding box center [802, 429] width 26 height 26
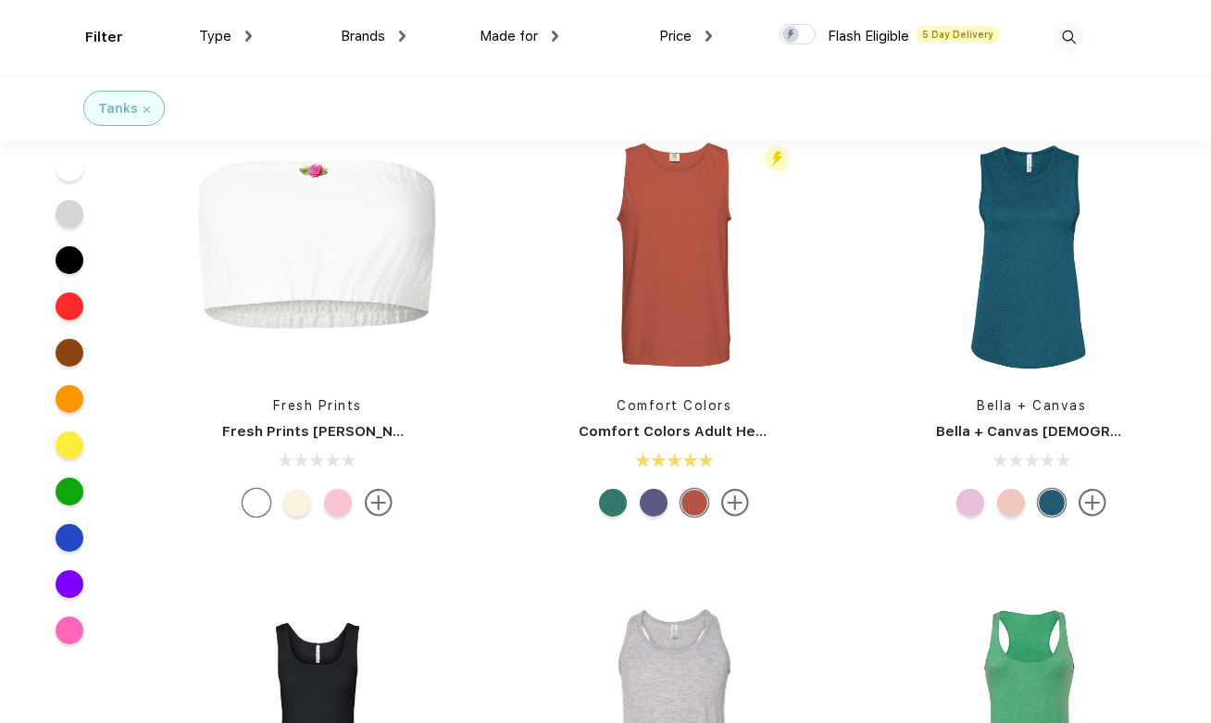
scroll to position [6980, 0]
click at [334, 502] on div at bounding box center [338, 502] width 28 height 28
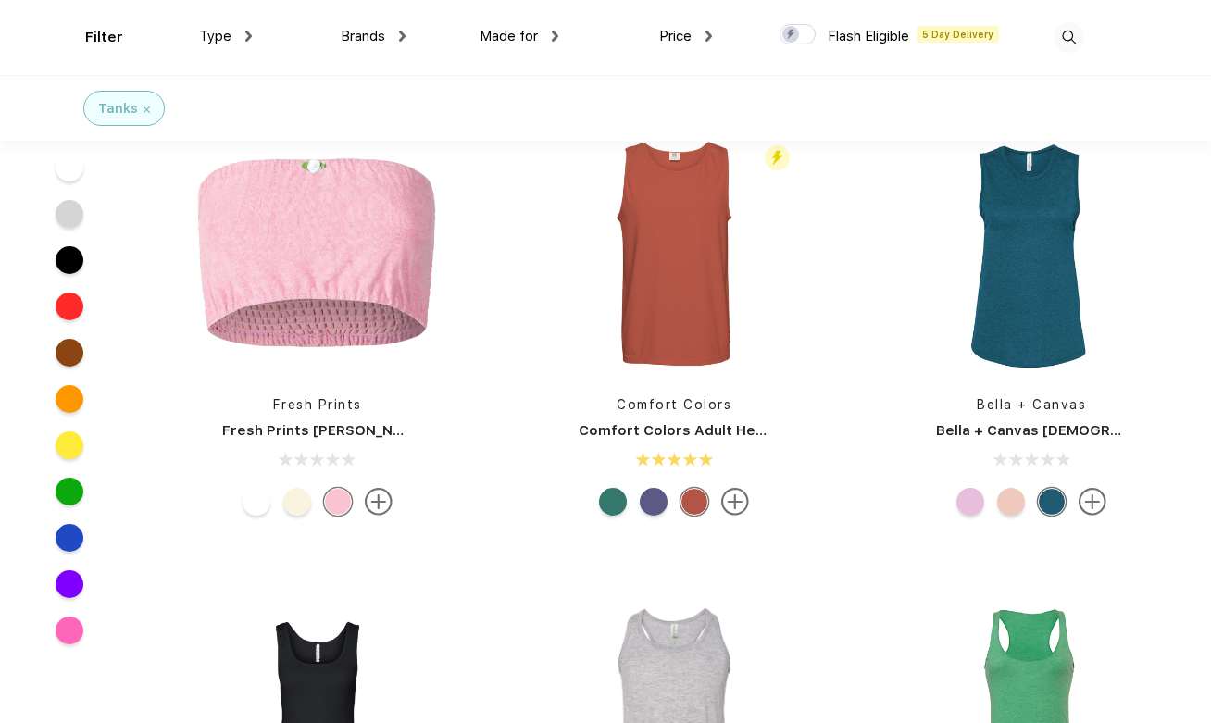
click at [341, 493] on div at bounding box center [338, 502] width 28 height 28
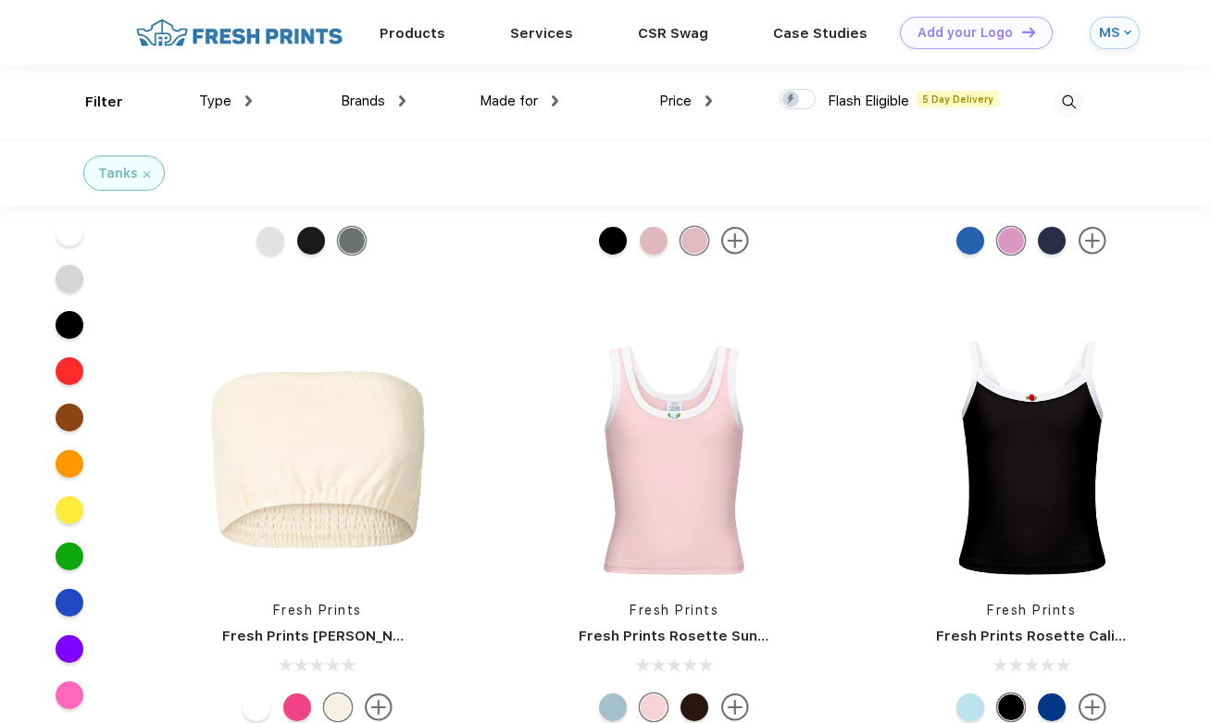
scroll to position [6240, 0]
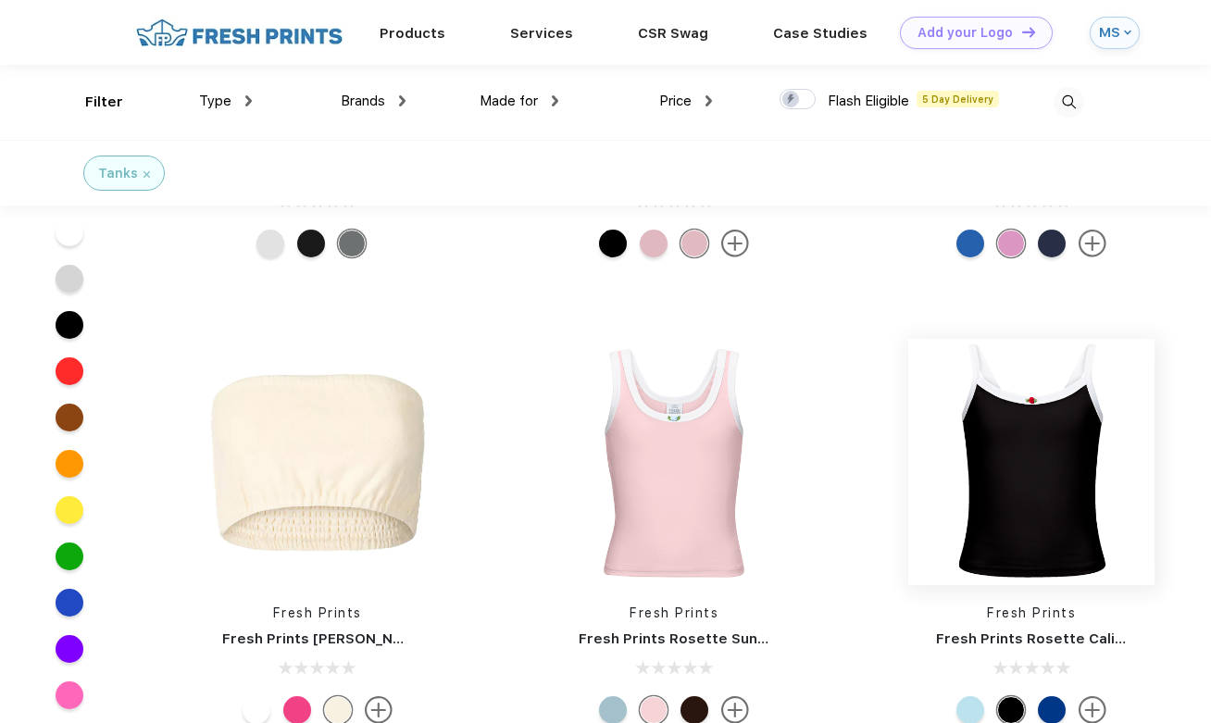
click at [1016, 432] on img at bounding box center [1032, 462] width 246 height 246
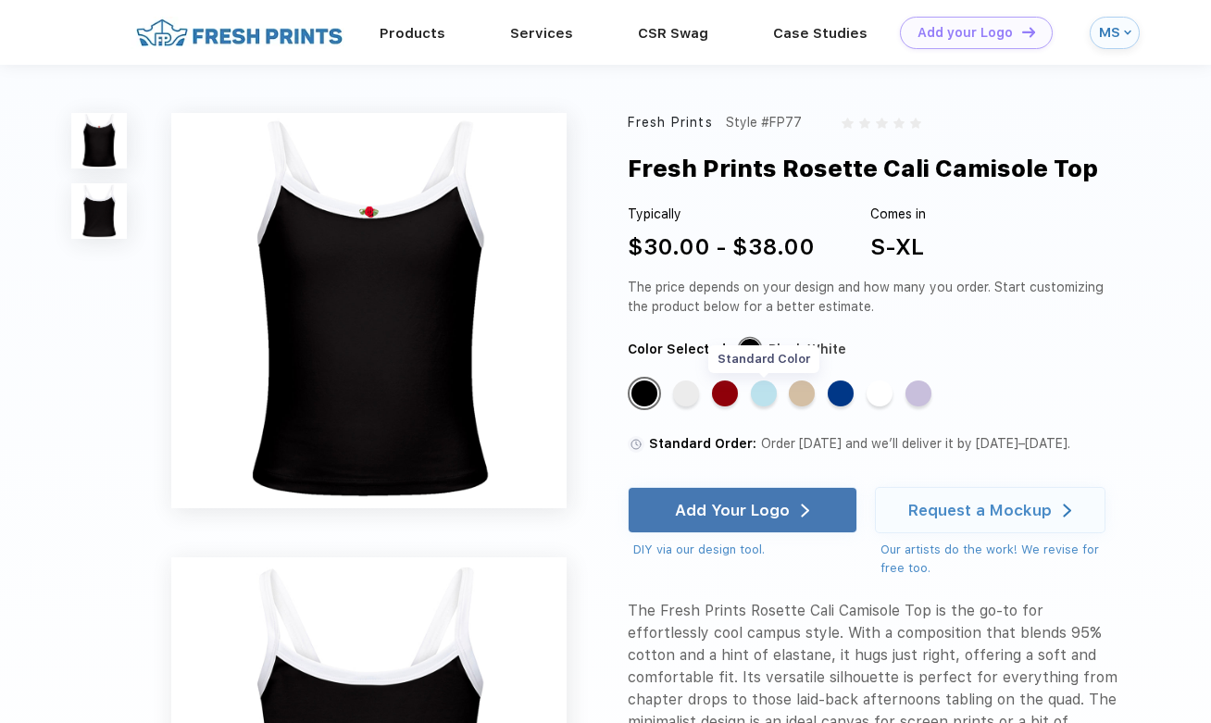
click at [766, 396] on div "Standard Color" at bounding box center [764, 394] width 26 height 26
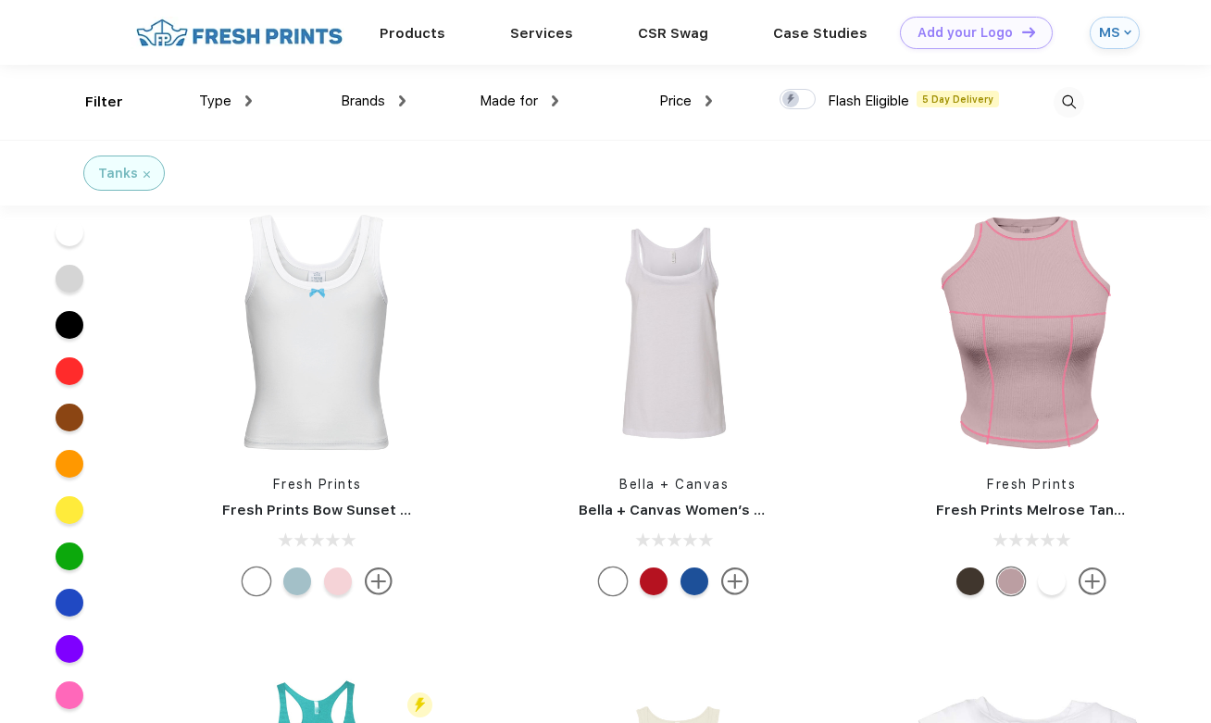
scroll to position [2137, 0]
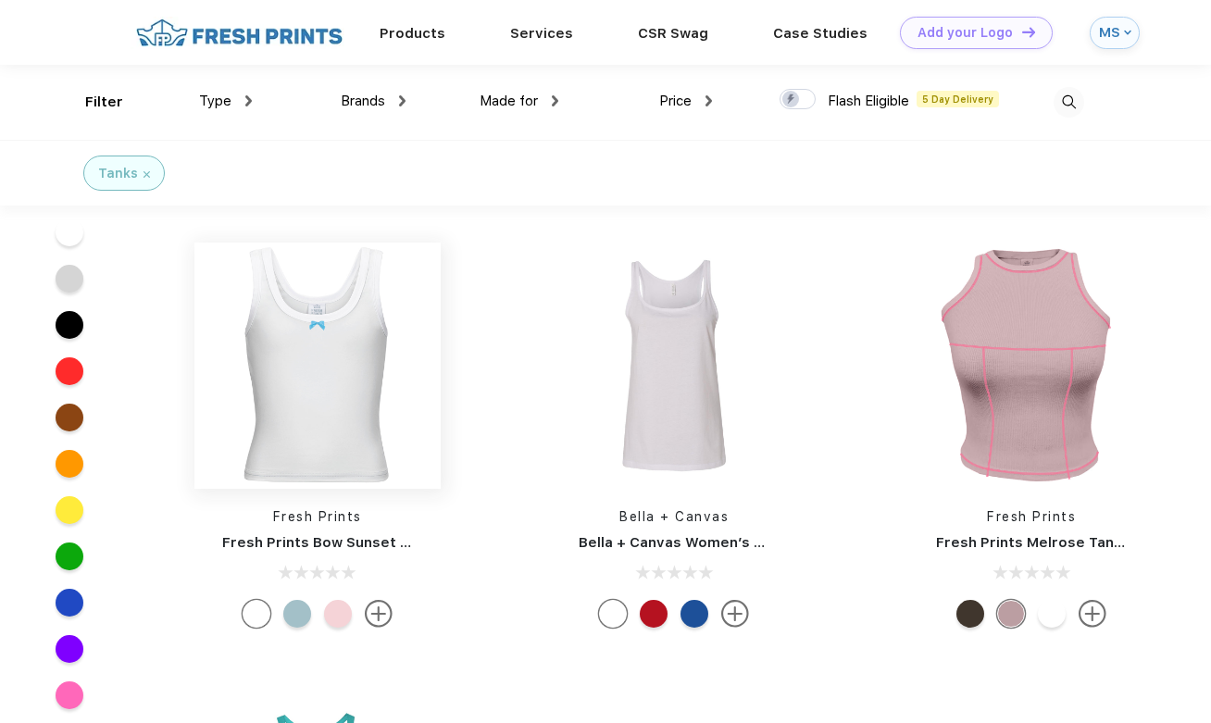
click at [323, 407] on img at bounding box center [317, 366] width 246 height 246
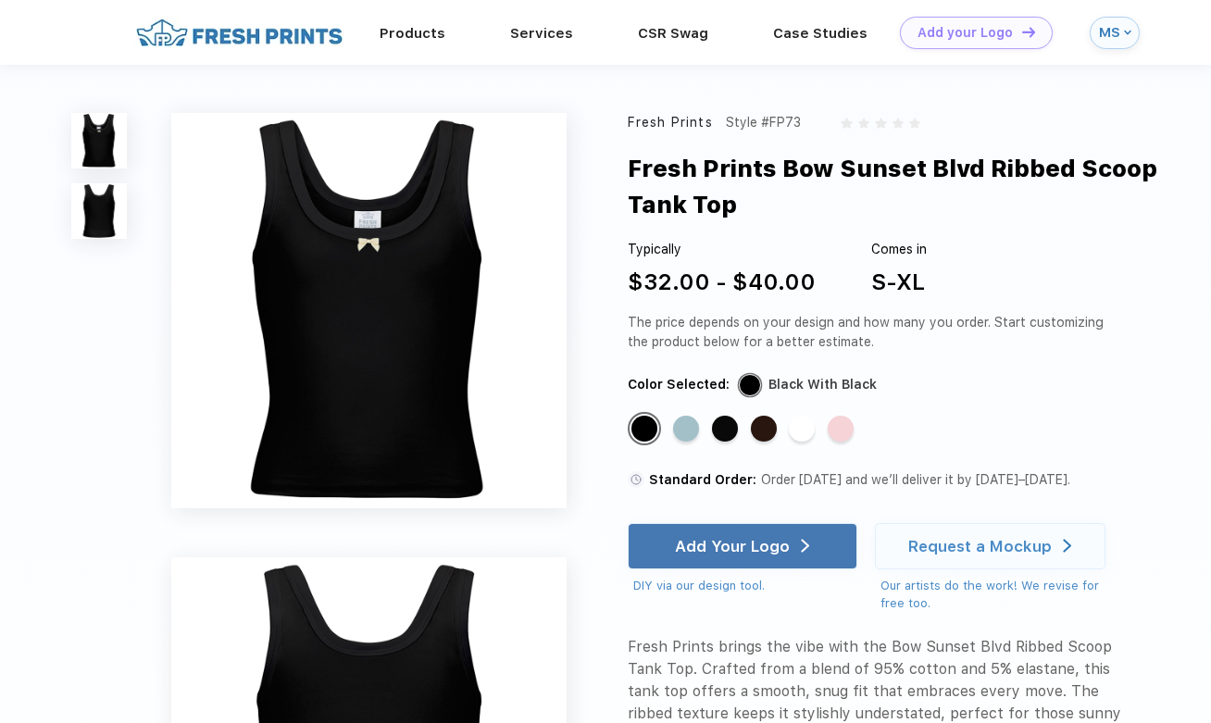
click at [707, 424] on div "Standard Color Standard Color Standard Color Standard Color Standard Color Stan…" at bounding box center [863, 435] width 470 height 46
click at [691, 424] on div "Standard Color" at bounding box center [686, 429] width 26 height 26
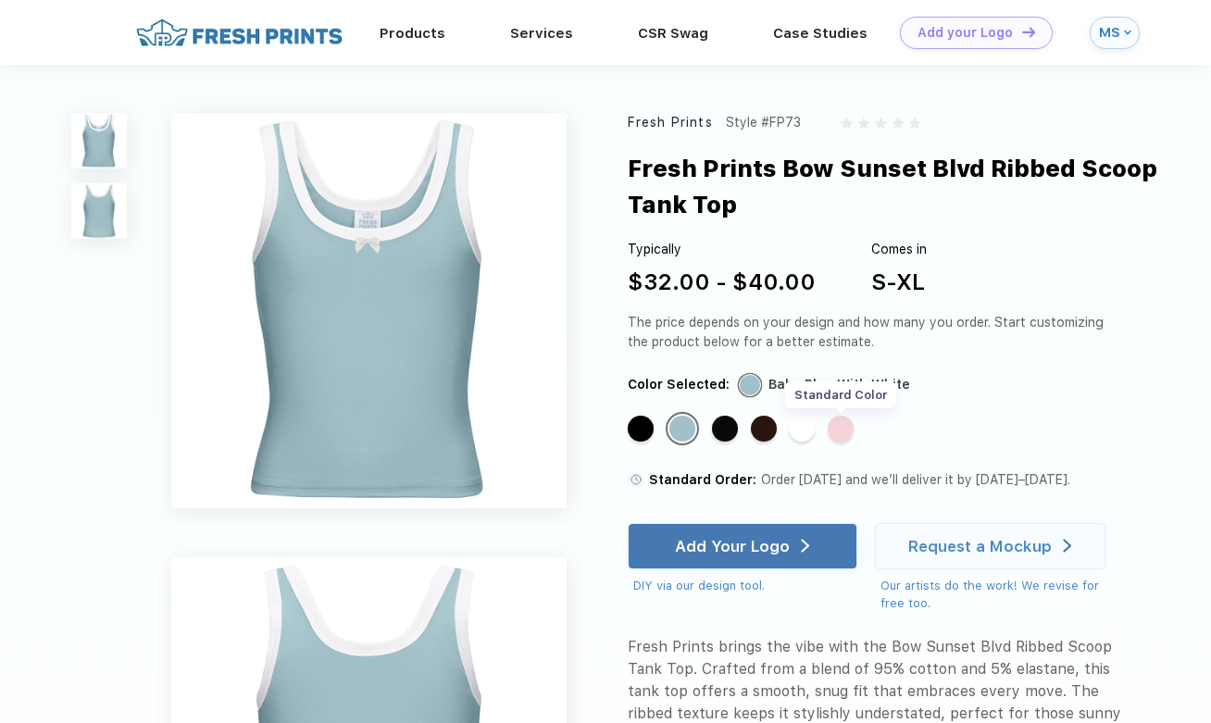
click at [841, 428] on div "Standard Color" at bounding box center [841, 429] width 26 height 26
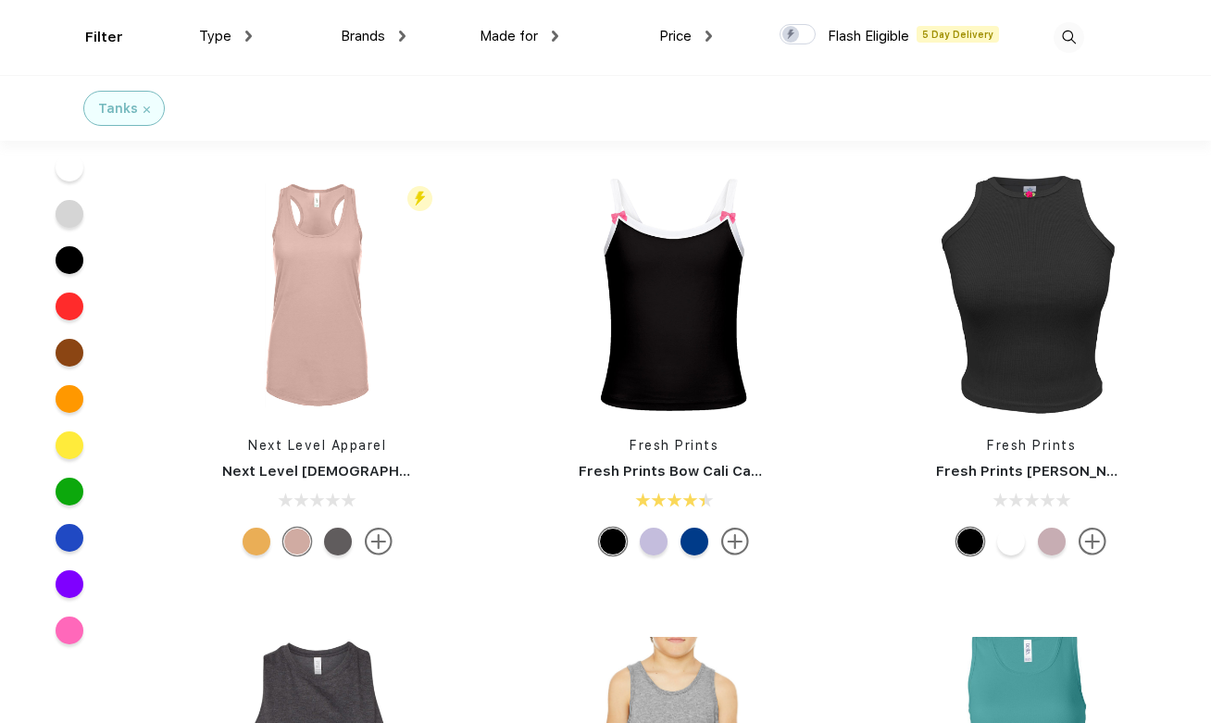
scroll to position [4145, 0]
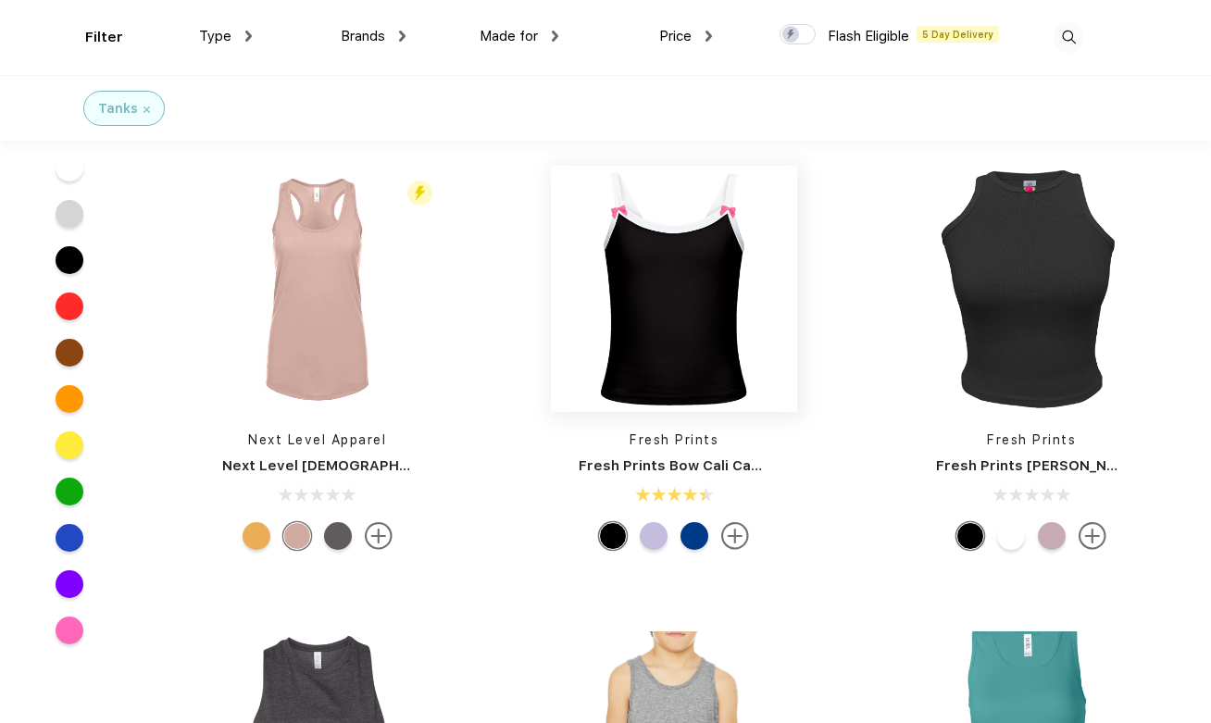
click at [698, 332] on img at bounding box center [674, 289] width 246 height 246
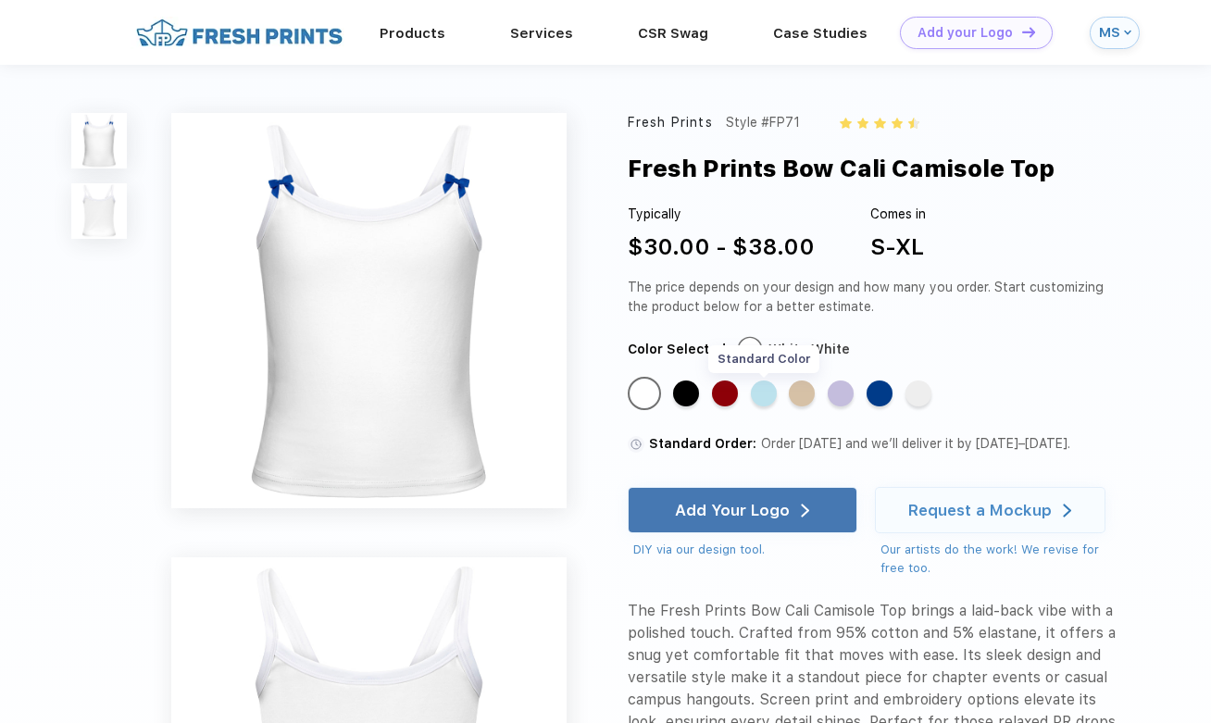
click at [766, 393] on div "Standard Color" at bounding box center [764, 394] width 26 height 26
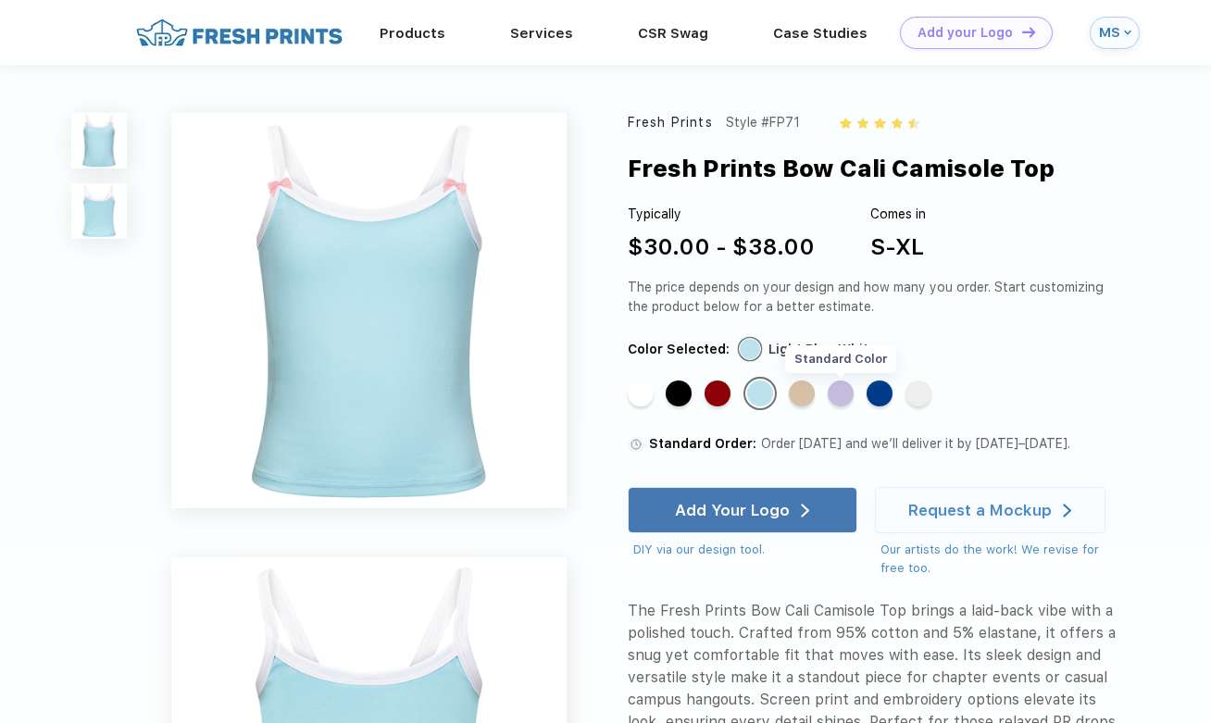
click at [849, 391] on div "Standard Color" at bounding box center [841, 394] width 26 height 26
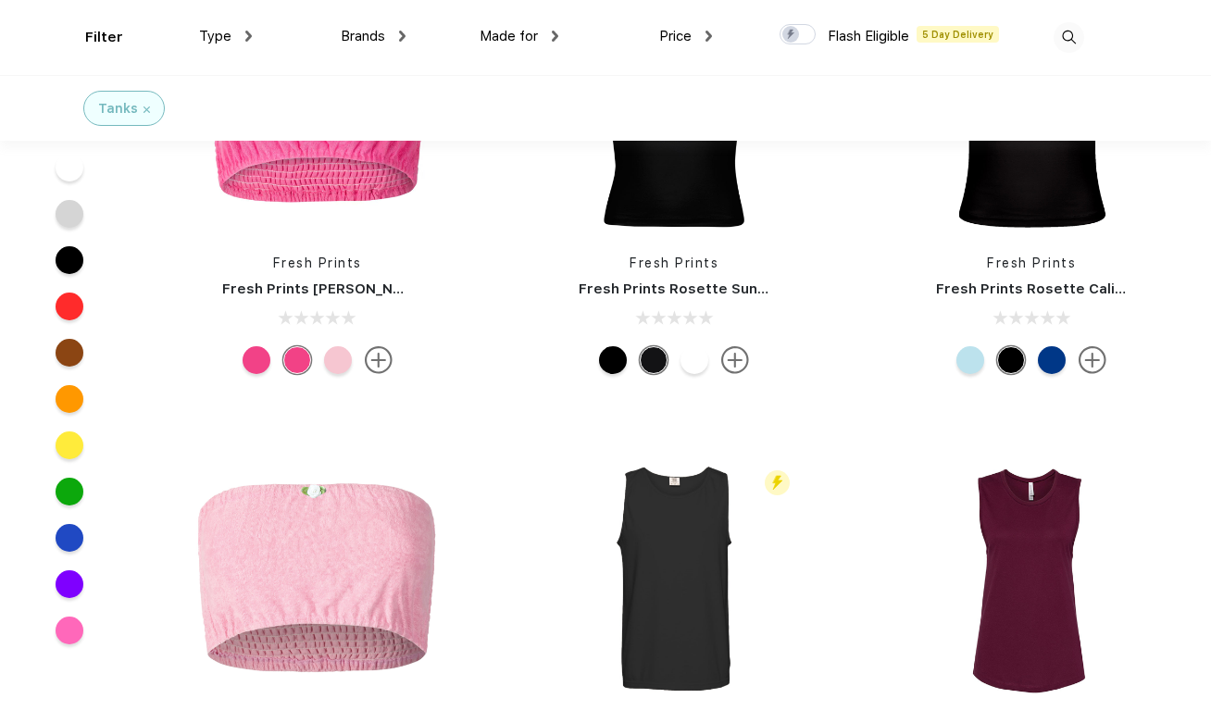
scroll to position [6657, 0]
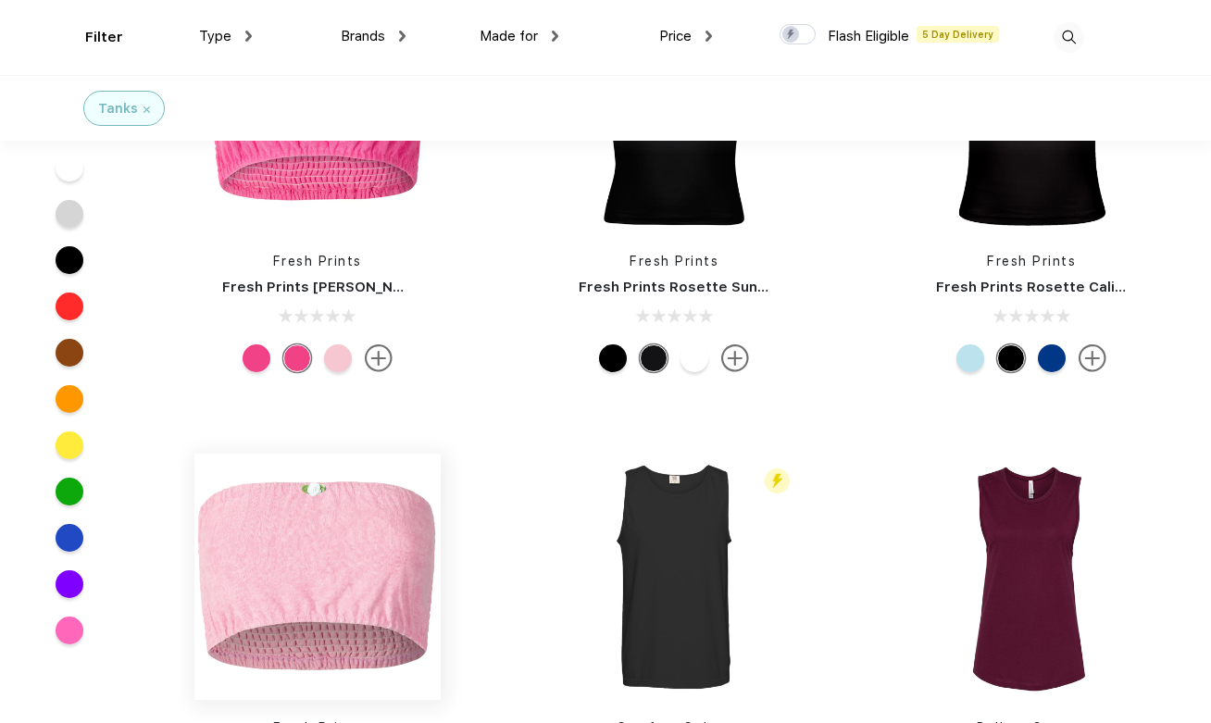
click at [341, 567] on img at bounding box center [317, 577] width 246 height 246
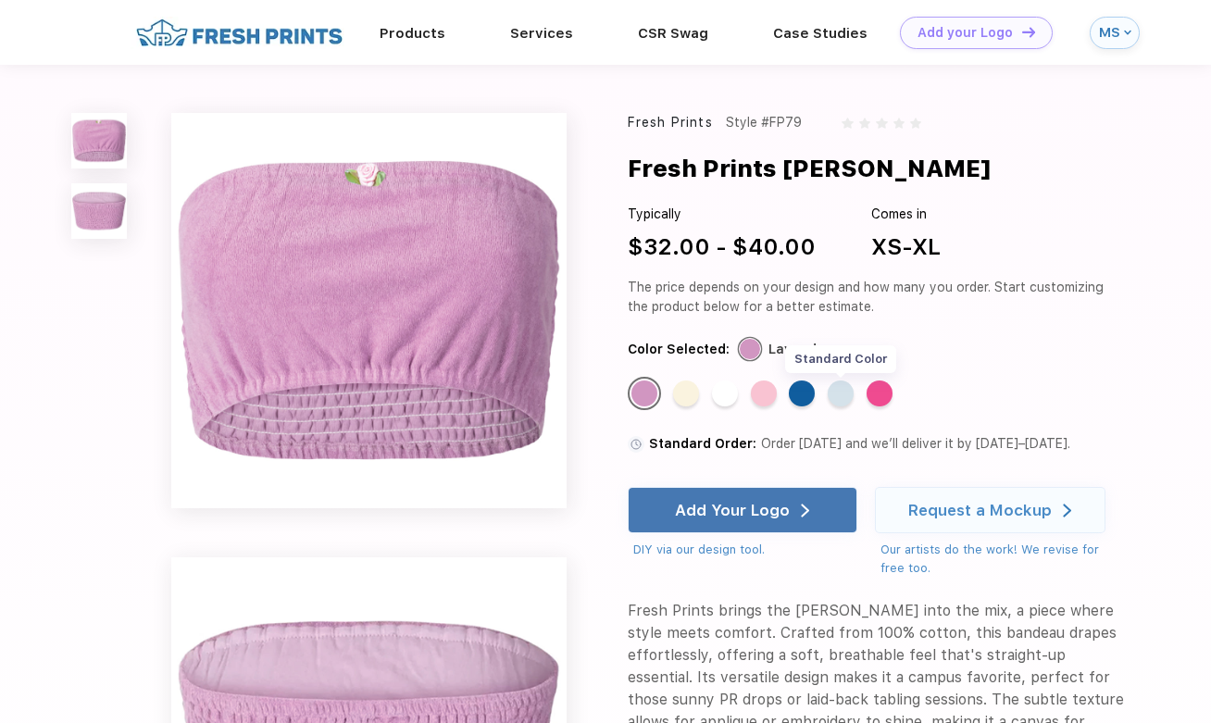
click at [831, 395] on div "Standard Color" at bounding box center [841, 394] width 26 height 26
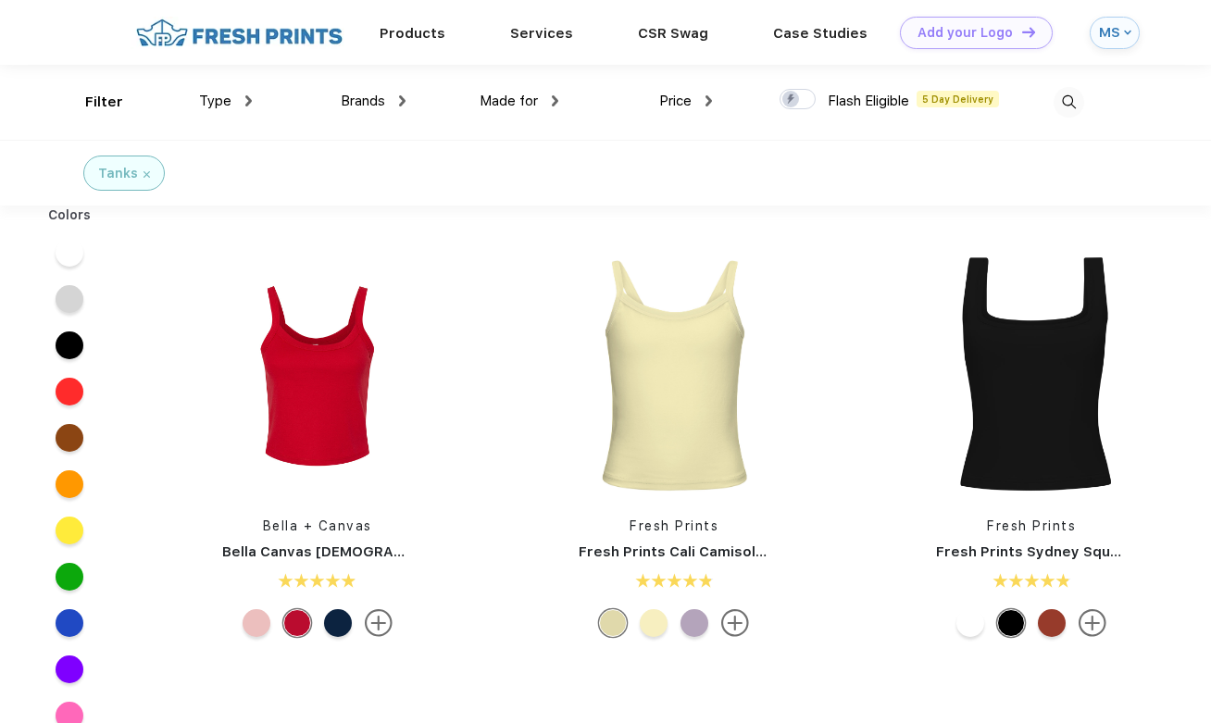
click at [1050, 620] on div at bounding box center [1052, 623] width 28 height 28
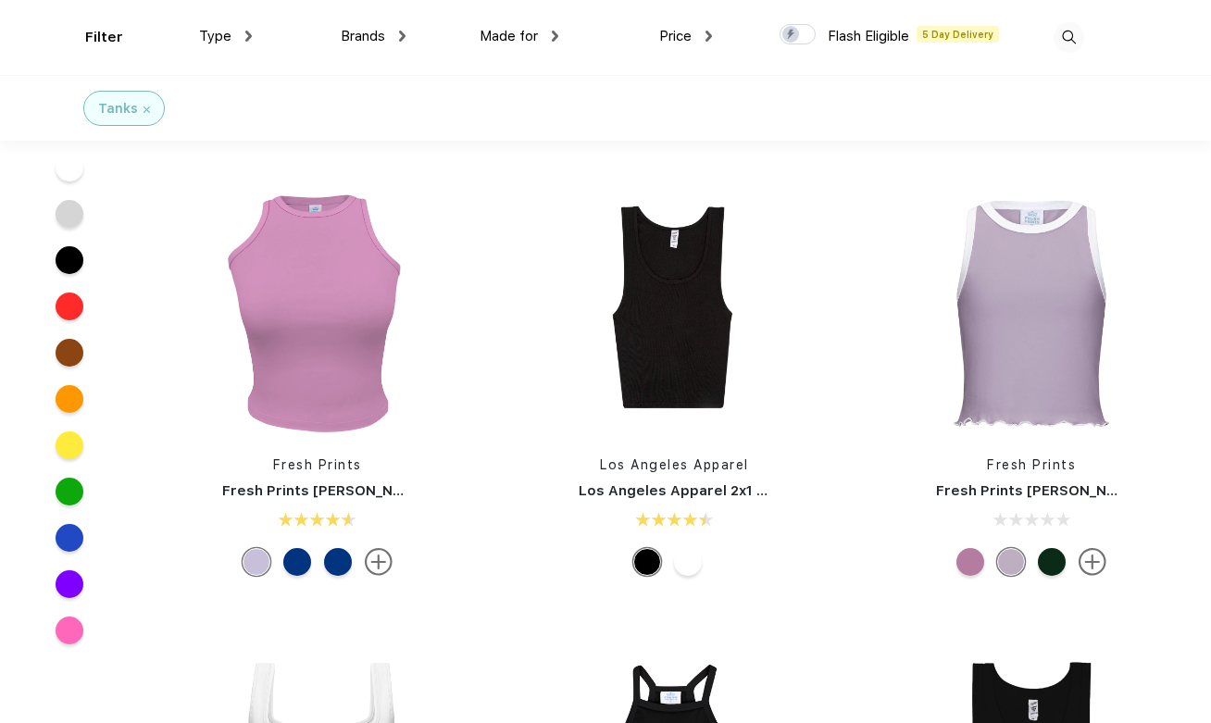
scroll to position [871, 0]
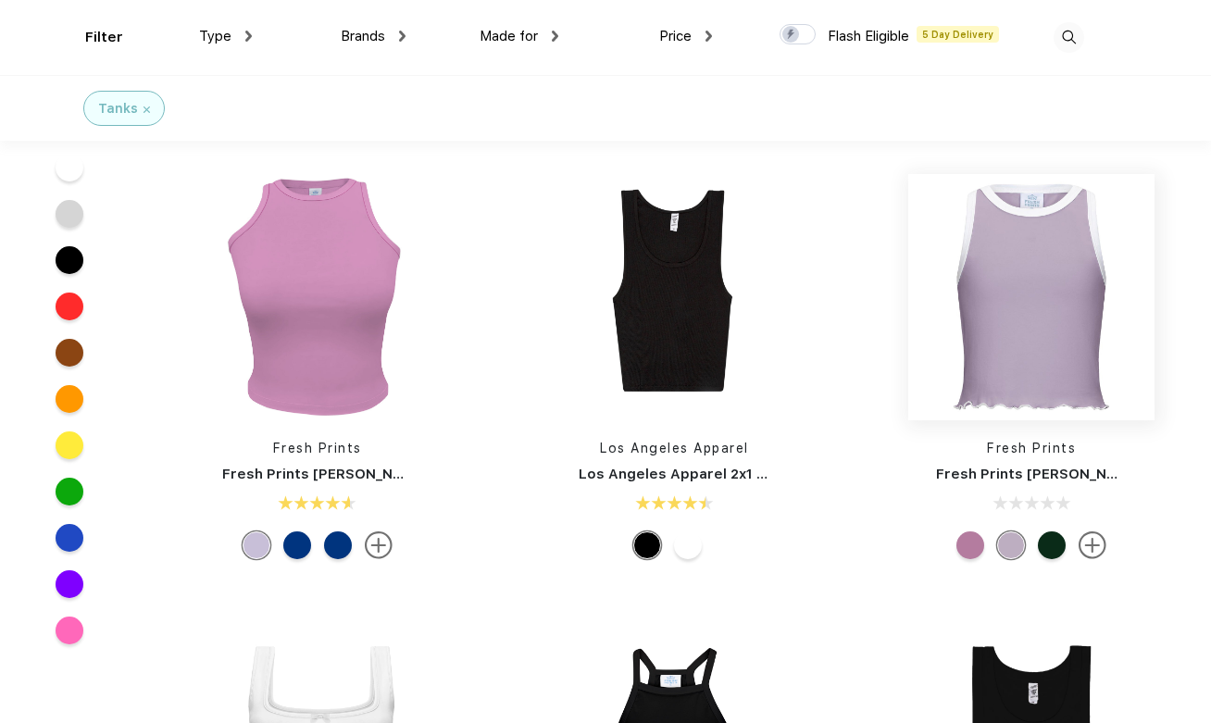
click at [1021, 343] on img at bounding box center [1032, 297] width 246 height 246
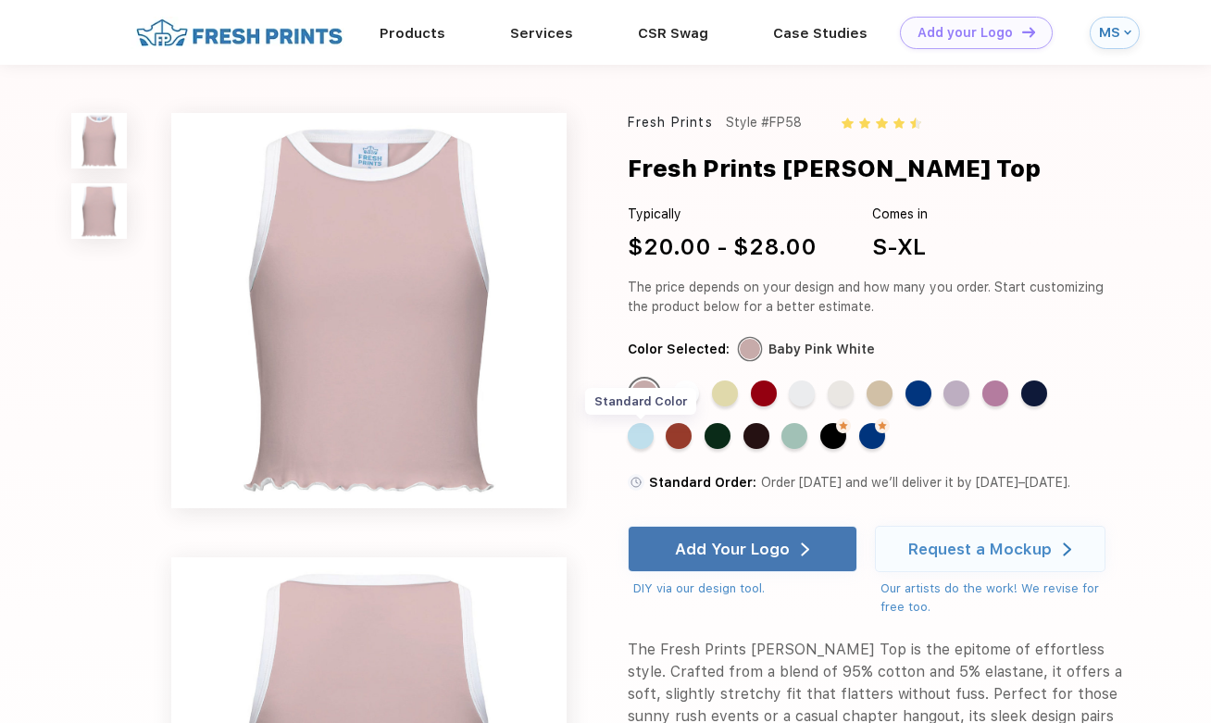
click at [635, 431] on div "Standard Color" at bounding box center [641, 436] width 26 height 26
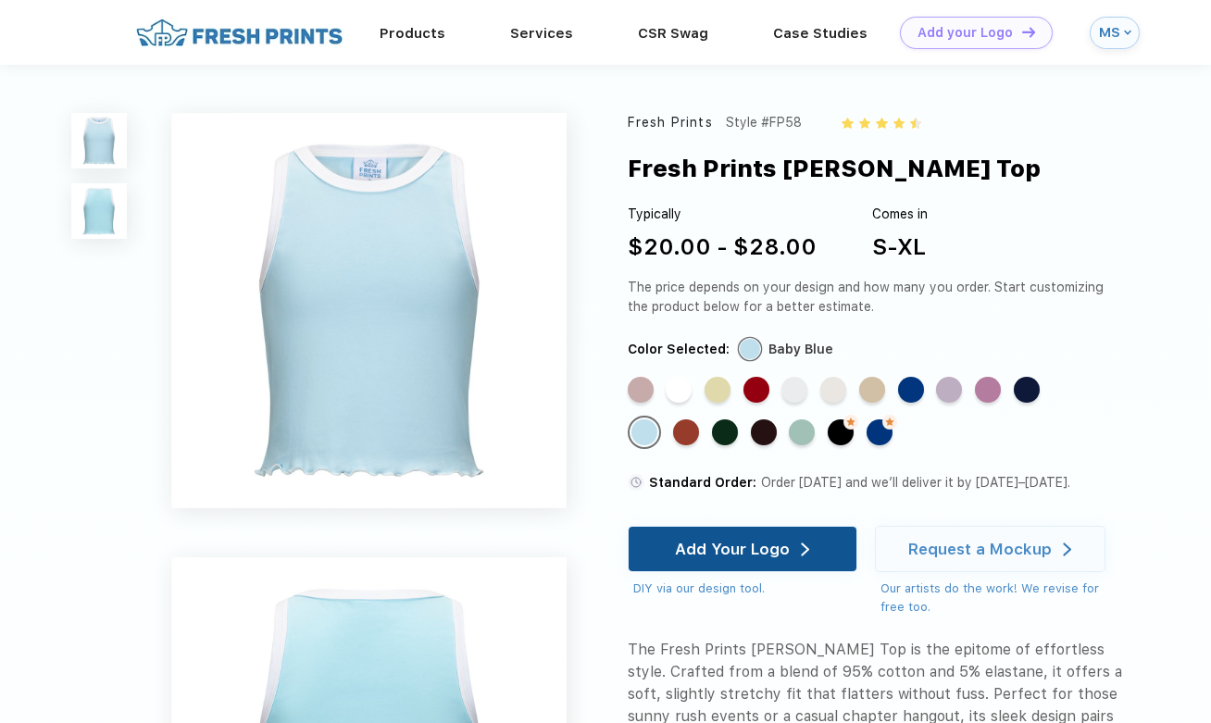
click at [739, 535] on div "Add Your Logo" at bounding box center [742, 549] width 134 height 44
